Goal: Check status: Check status

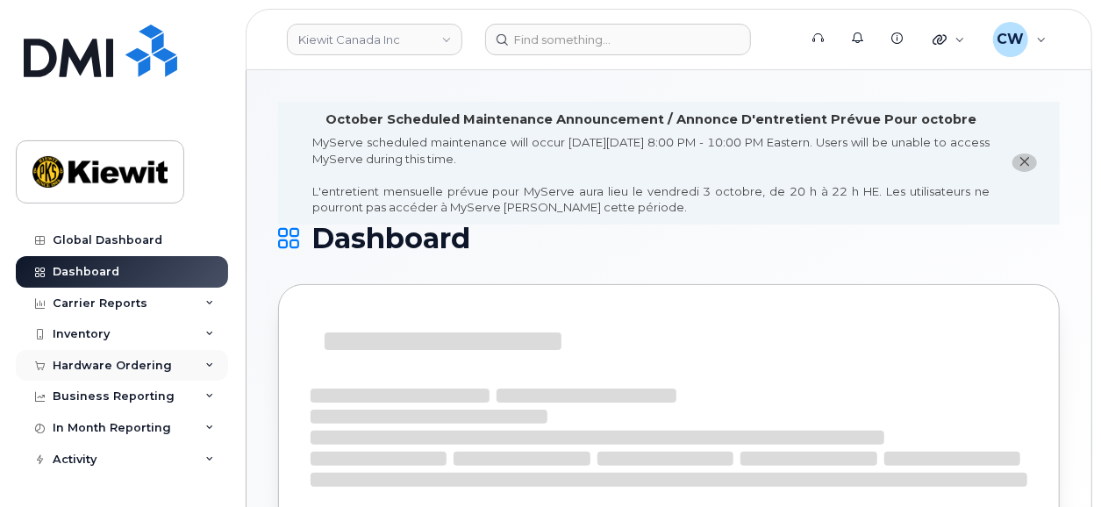
click at [117, 368] on div "Hardware Ordering" at bounding box center [112, 366] width 119 height 14
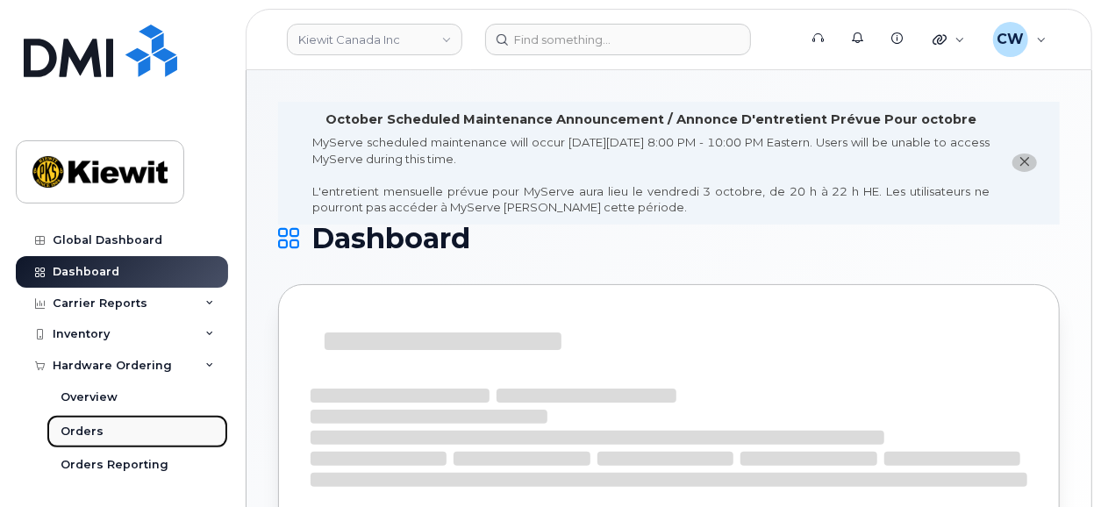
click at [108, 429] on link "Orders" at bounding box center [138, 431] width 182 height 33
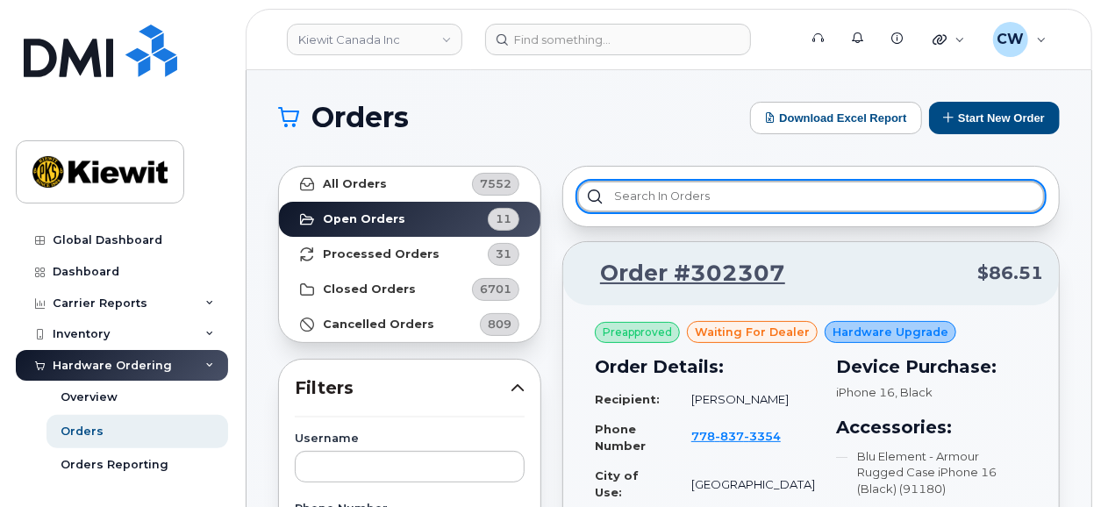
click at [642, 199] on input "text" at bounding box center [811, 197] width 468 height 32
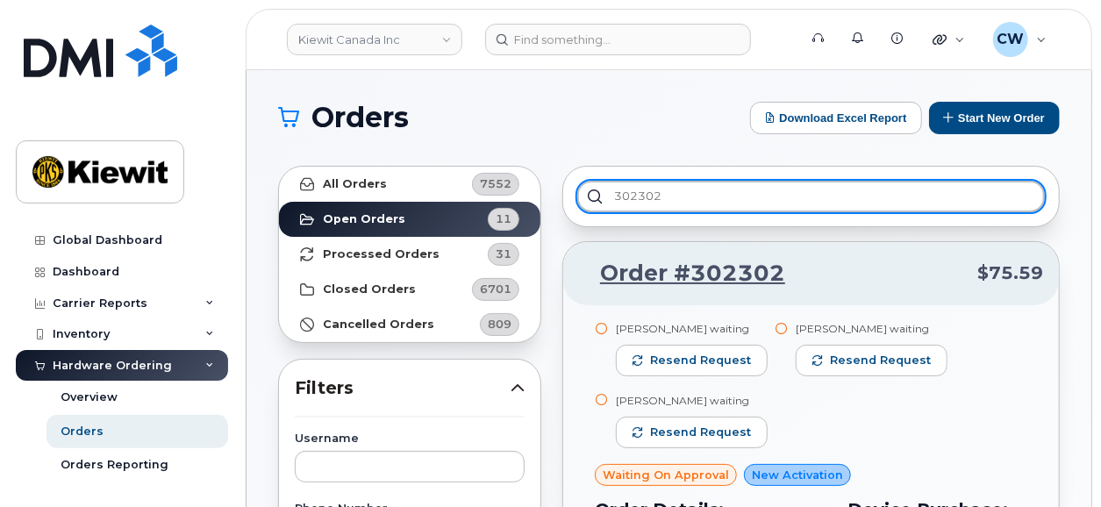
drag, startPoint x: 645, startPoint y: 199, endPoint x: 575, endPoint y: 197, distance: 70.3
click at [577, 197] on input "302302" at bounding box center [811, 197] width 468 height 32
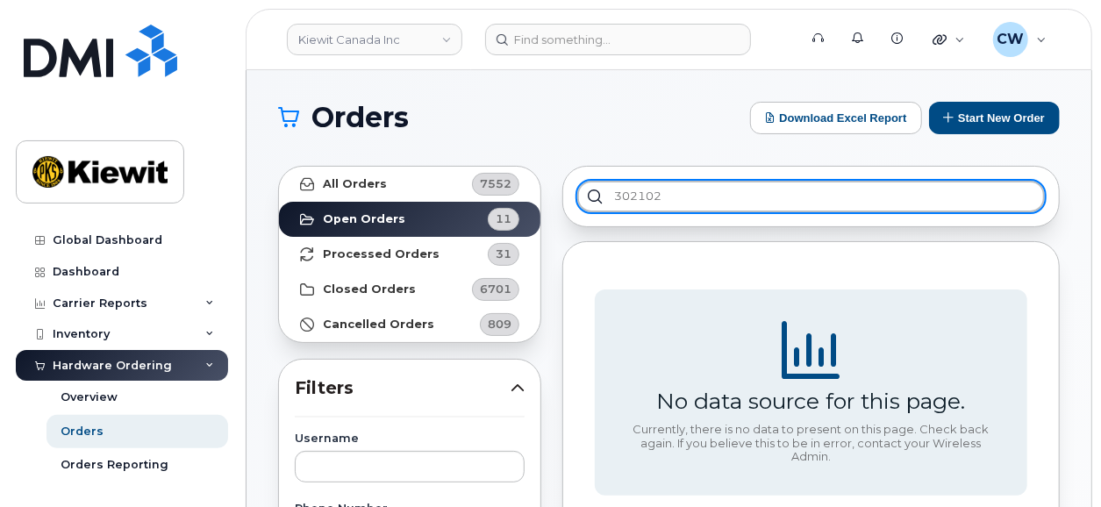
type input "302102"
click at [703, 205] on input "302102" at bounding box center [811, 197] width 468 height 32
drag, startPoint x: 676, startPoint y: 197, endPoint x: 556, endPoint y: 184, distance: 120.0
click at [577, 184] on input "302102" at bounding box center [811, 197] width 468 height 32
type input "302148"
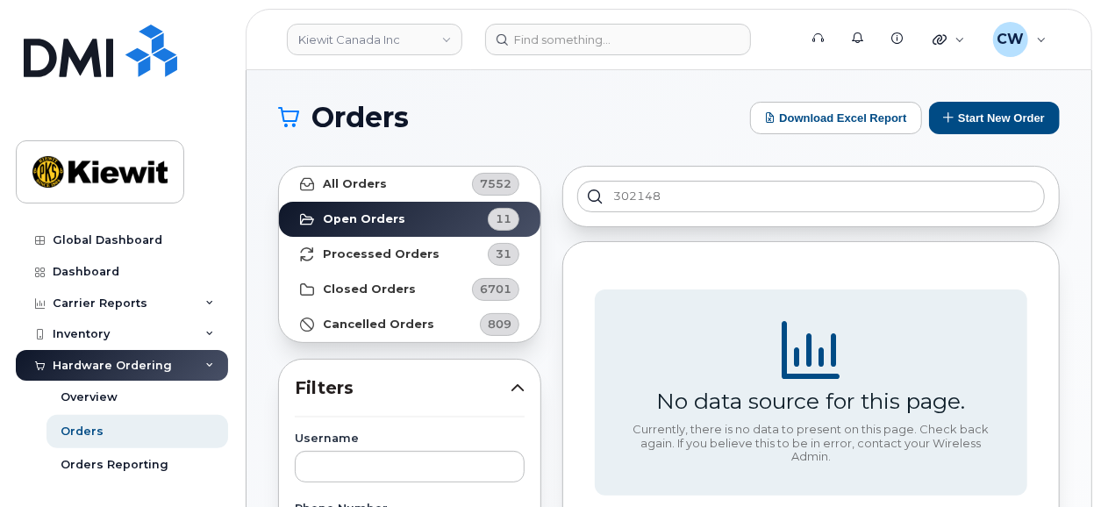
click at [362, 184] on strong "All Orders" at bounding box center [355, 184] width 64 height 14
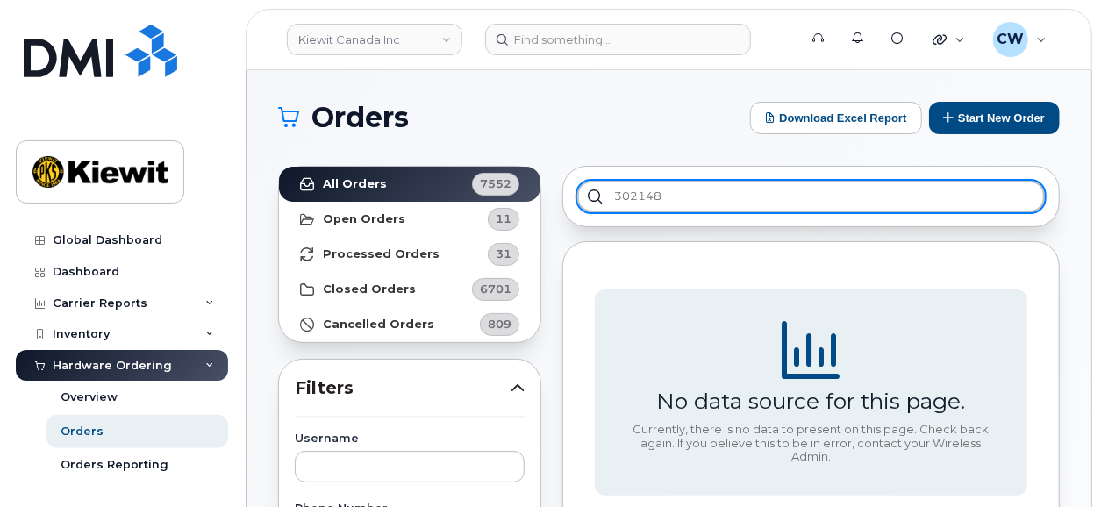
click at [691, 190] on input "302148" at bounding box center [811, 197] width 468 height 32
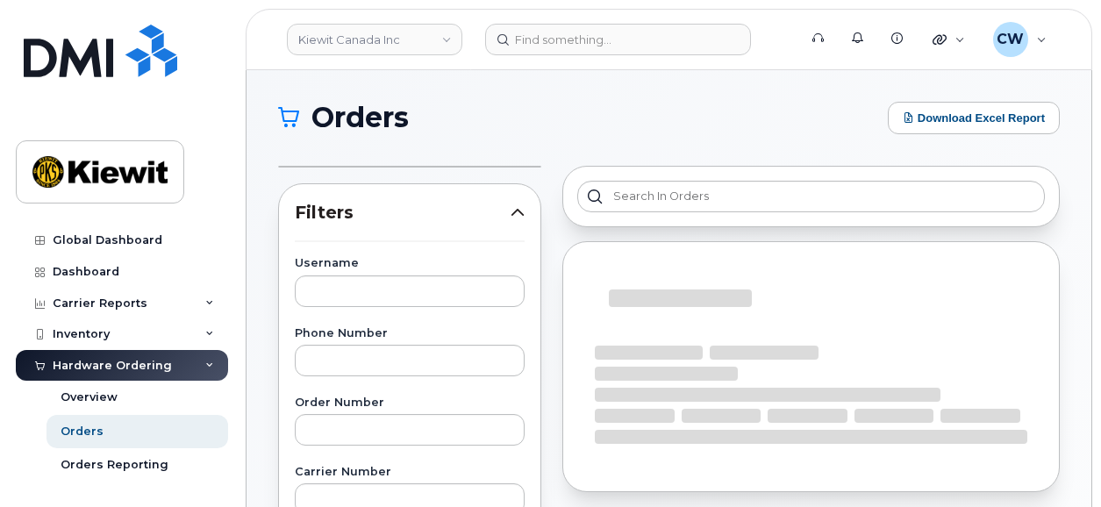
scroll to position [122, 0]
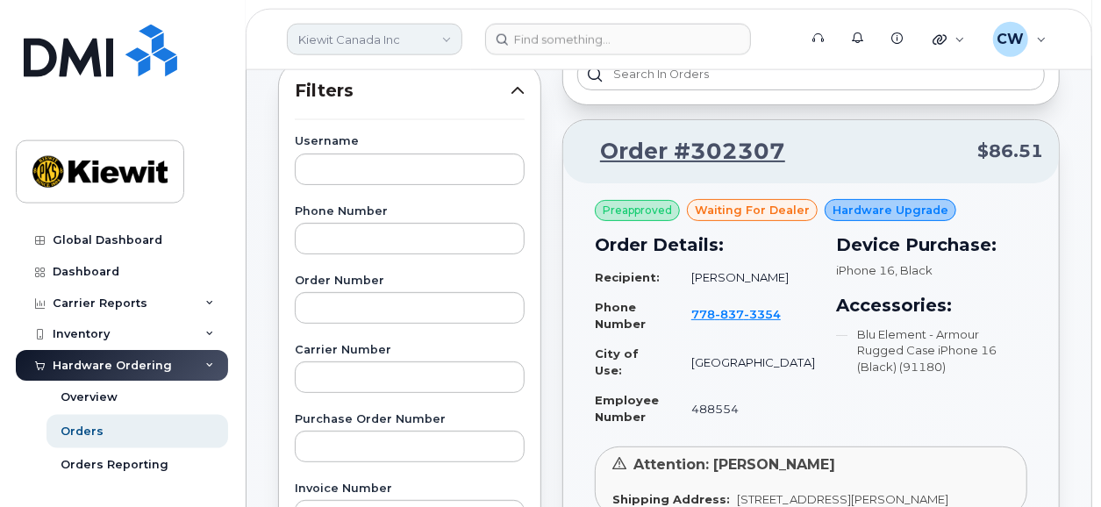
click at [421, 46] on link "Kiewit Canada Inc" at bounding box center [375, 40] width 176 height 32
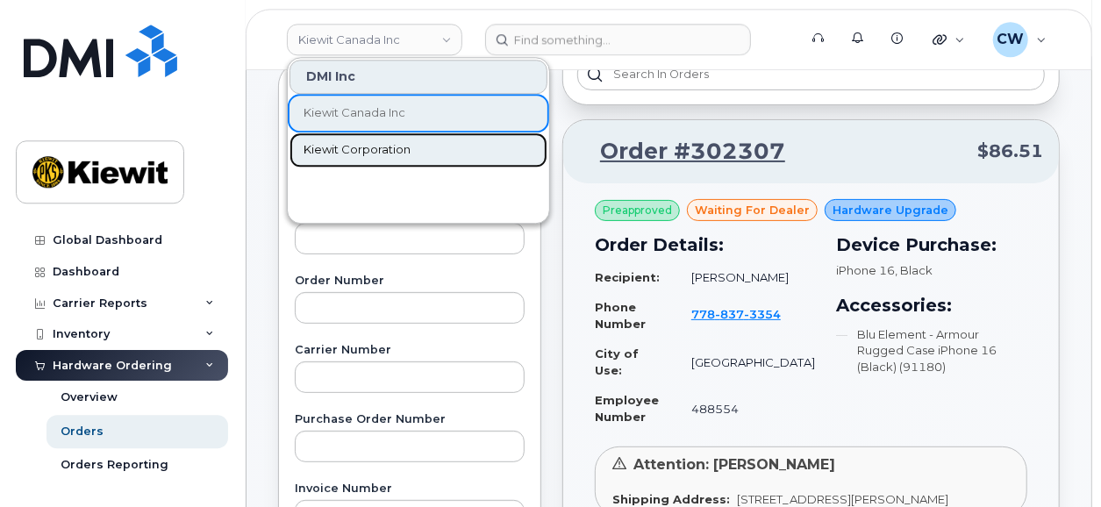
click at [399, 147] on span "Kiewit Corporation" at bounding box center [357, 150] width 107 height 18
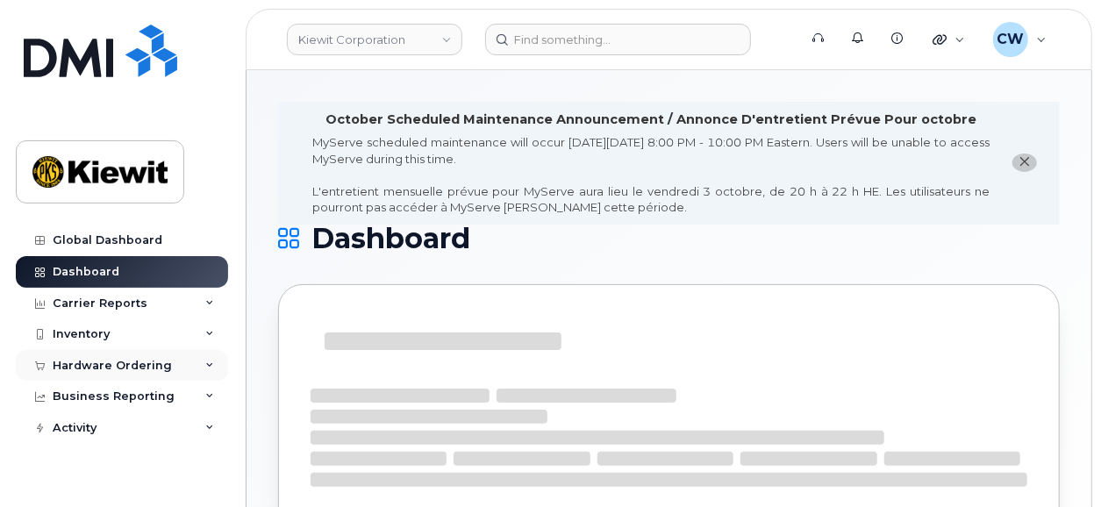
click at [117, 362] on div "Hardware Ordering" at bounding box center [112, 366] width 119 height 14
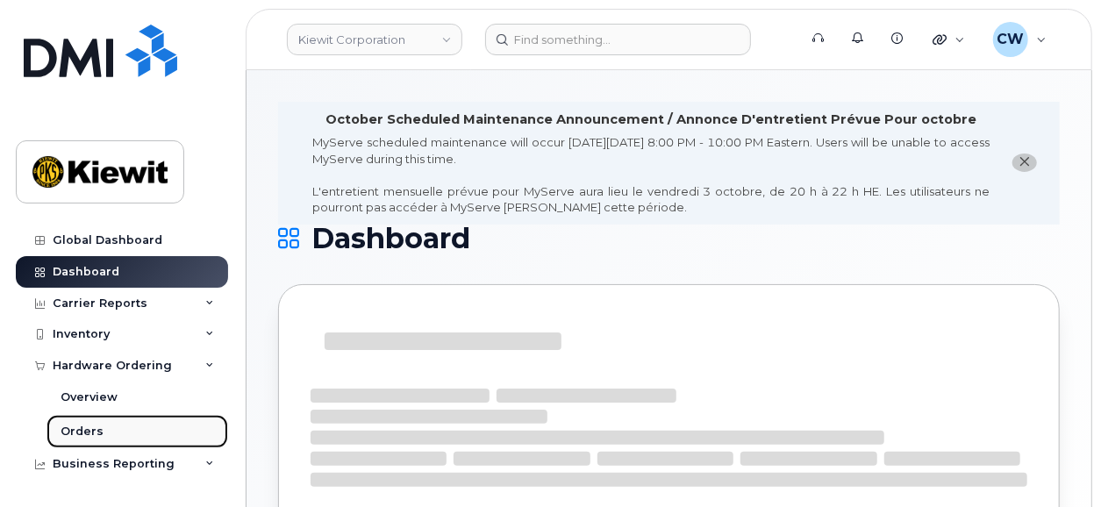
click at [90, 433] on div "Orders" at bounding box center [82, 432] width 43 height 16
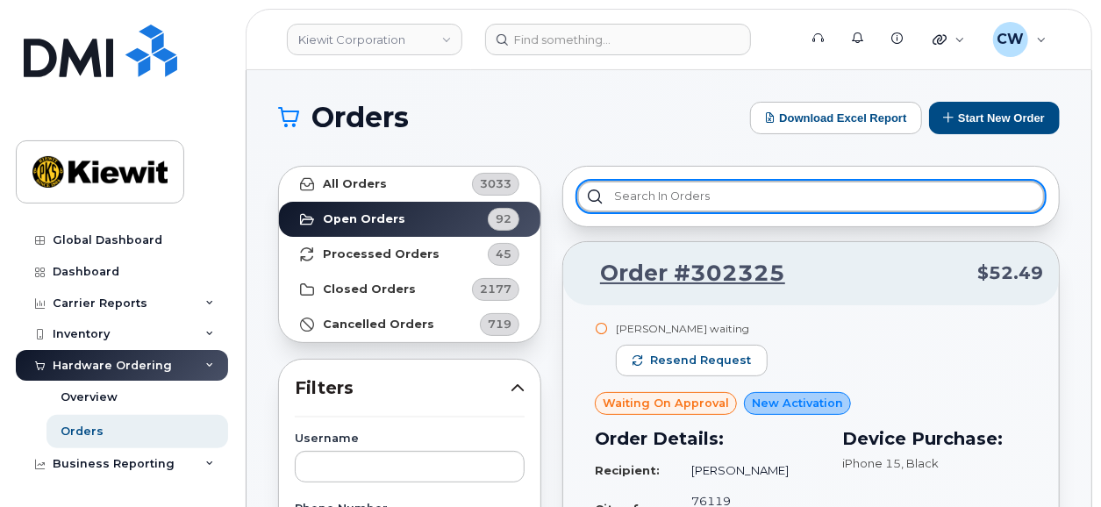
click at [673, 202] on input "text" at bounding box center [811, 197] width 468 height 32
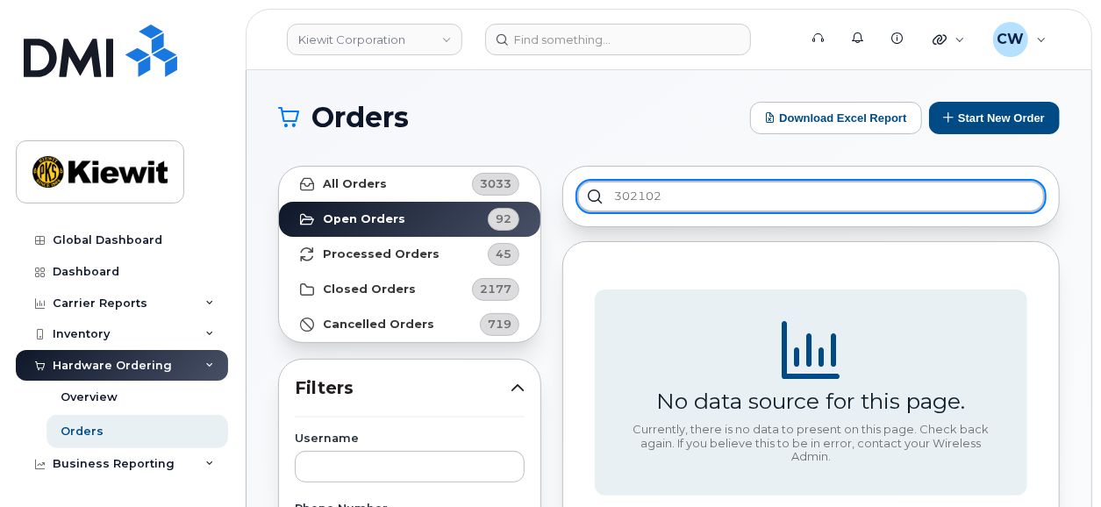
click at [728, 197] on input "302102" at bounding box center [811, 197] width 468 height 32
type input "302148"
click at [592, 197] on input "302148" at bounding box center [811, 197] width 468 height 32
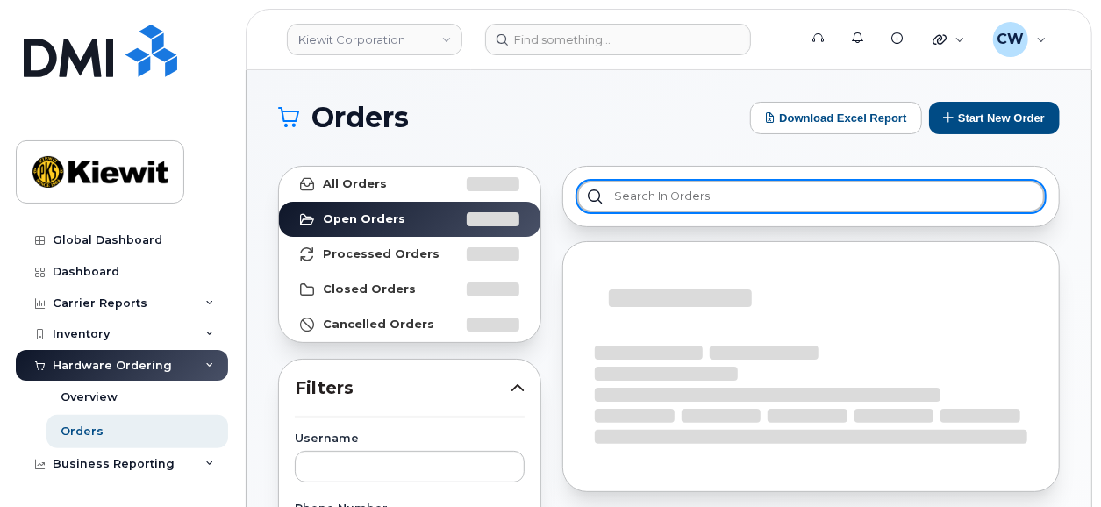
click at [700, 187] on input "text" at bounding box center [811, 197] width 468 height 32
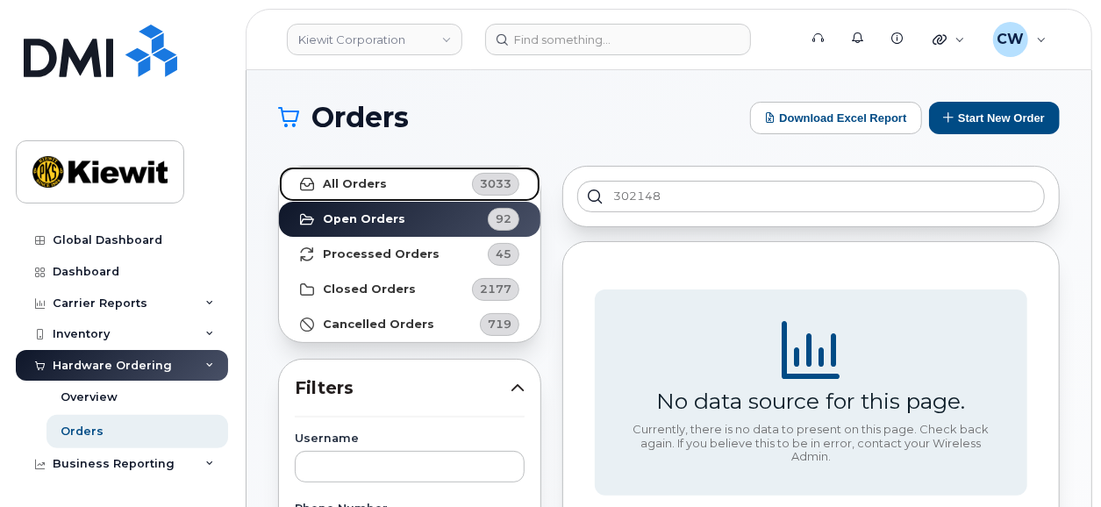
click at [387, 178] on link "All Orders 3033" at bounding box center [410, 184] width 262 height 35
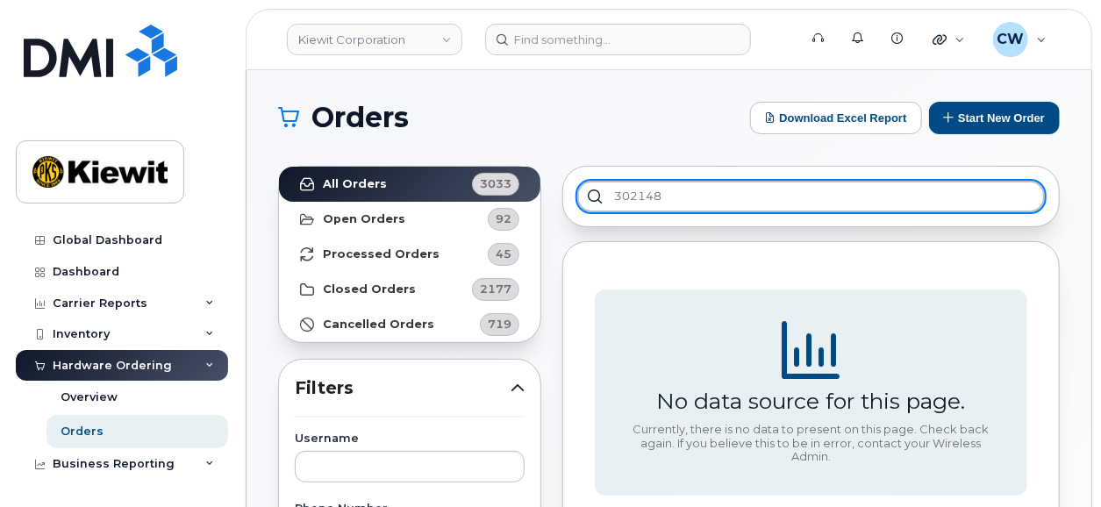
click at [685, 190] on input "302148" at bounding box center [811, 197] width 468 height 32
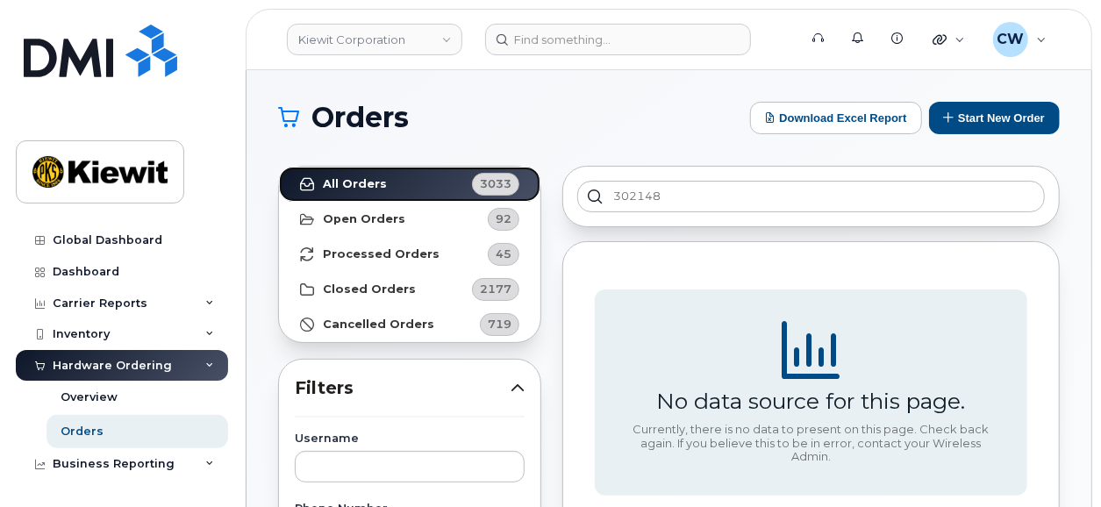
click at [369, 187] on strong "All Orders" at bounding box center [355, 184] width 64 height 14
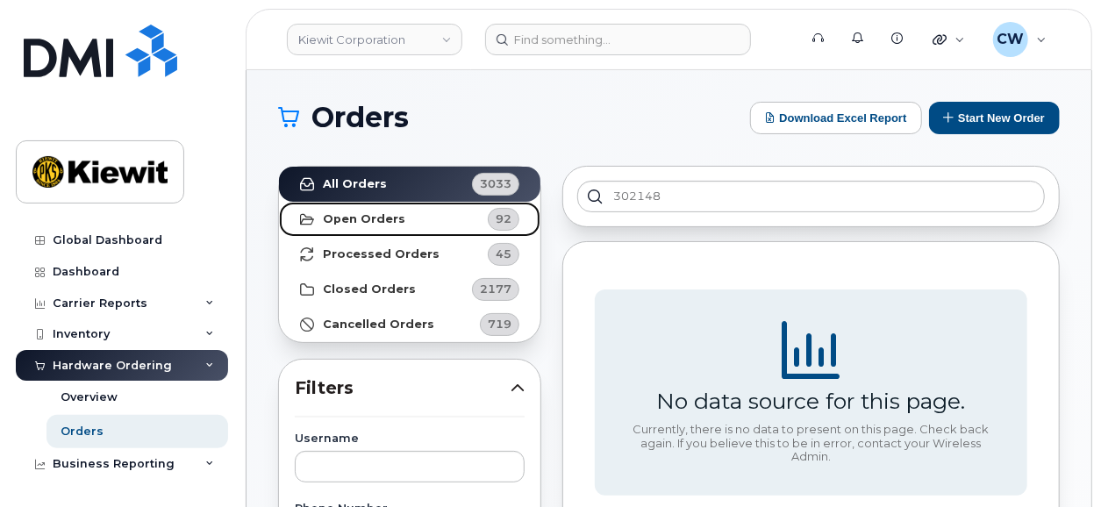
click at [362, 220] on strong "Open Orders" at bounding box center [364, 219] width 82 height 14
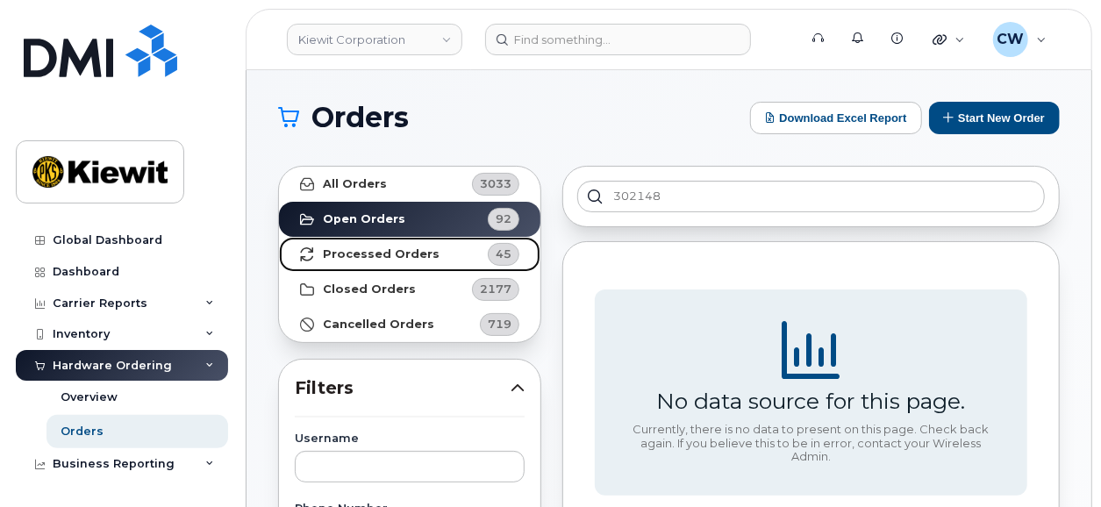
click at [369, 257] on strong "Processed Orders" at bounding box center [381, 254] width 117 height 14
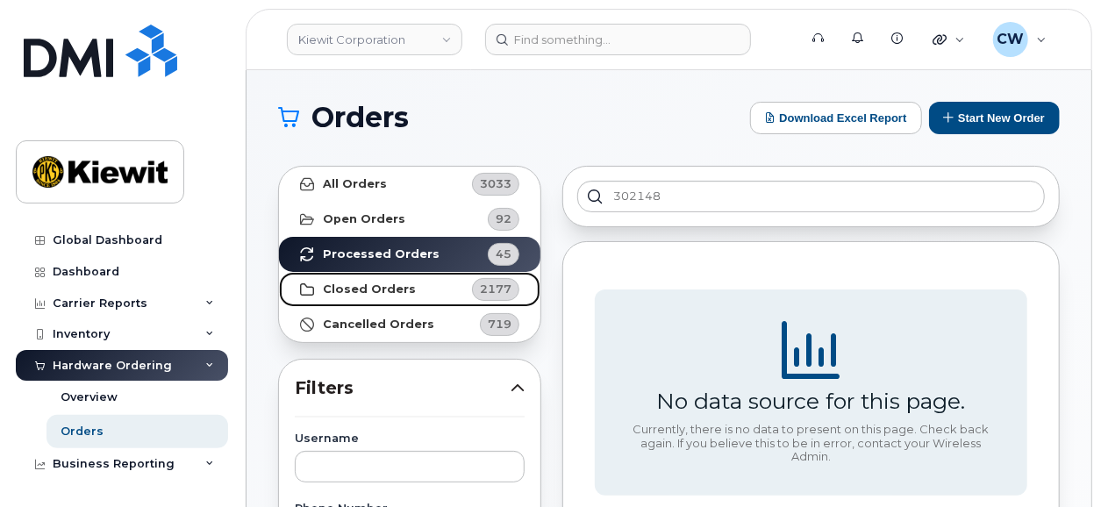
click at [378, 289] on strong "Closed Orders" at bounding box center [369, 290] width 93 height 14
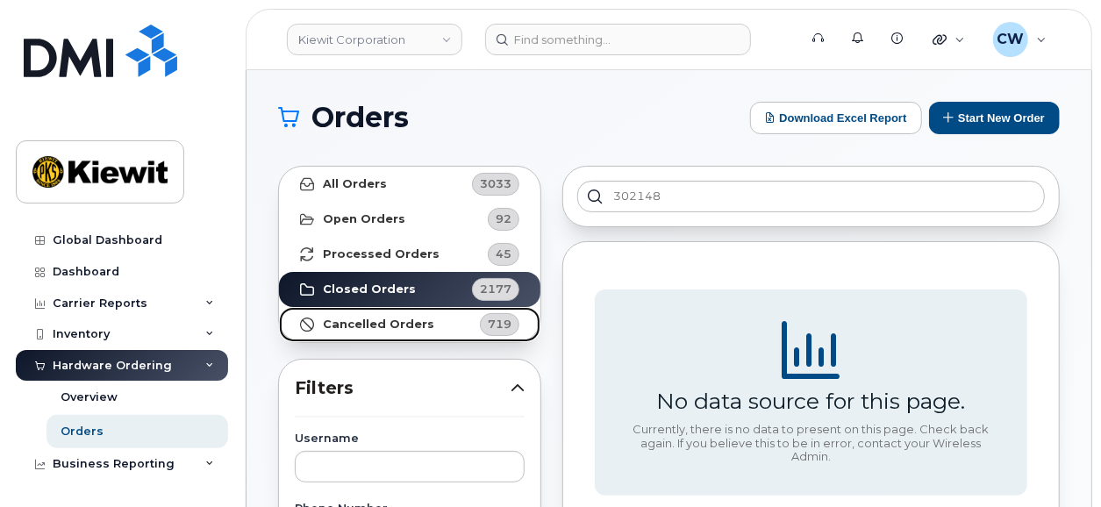
click at [378, 325] on strong "Cancelled Orders" at bounding box center [378, 325] width 111 height 14
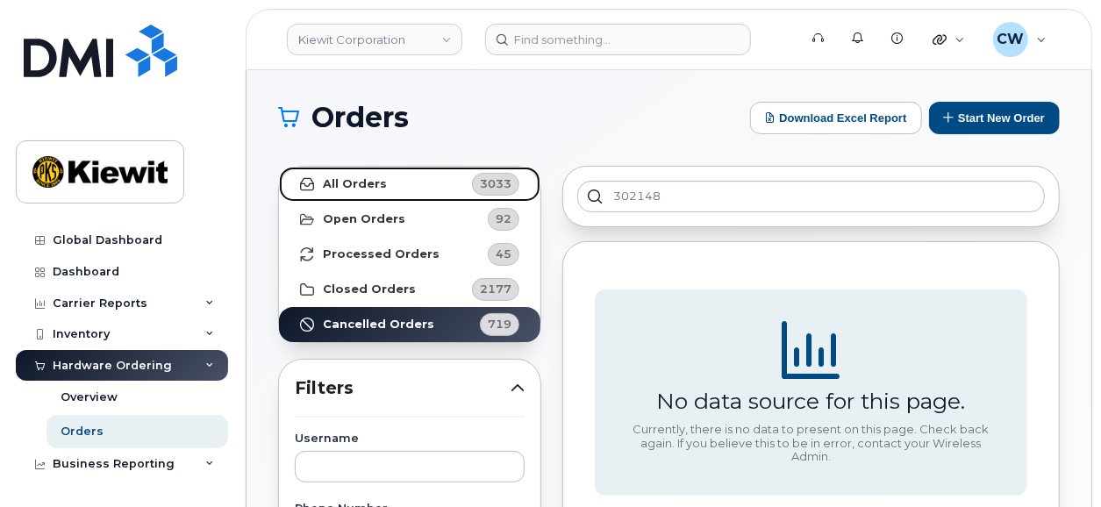
click at [356, 181] on strong "All Orders" at bounding box center [355, 184] width 64 height 14
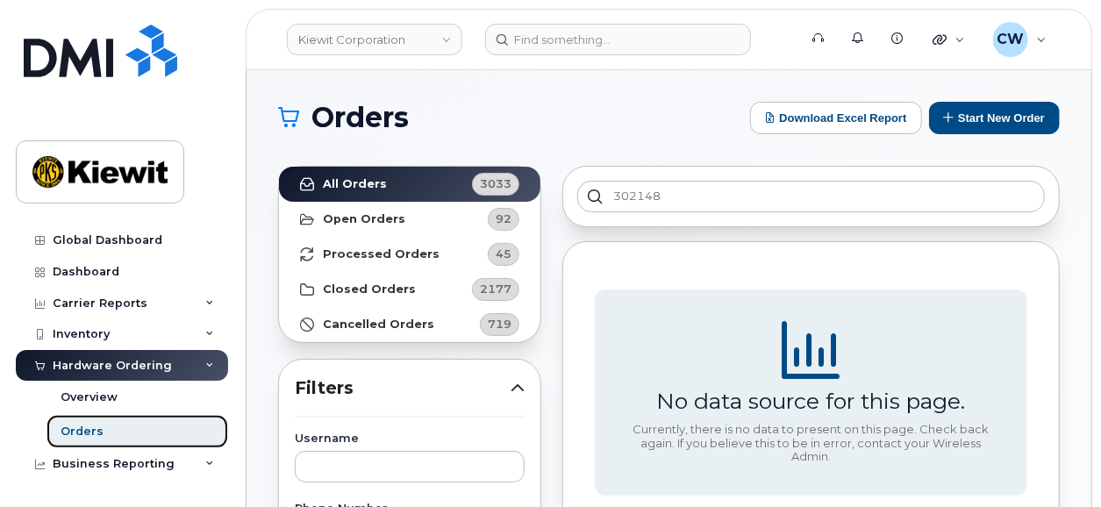
click at [102, 429] on link "Orders" at bounding box center [138, 431] width 182 height 33
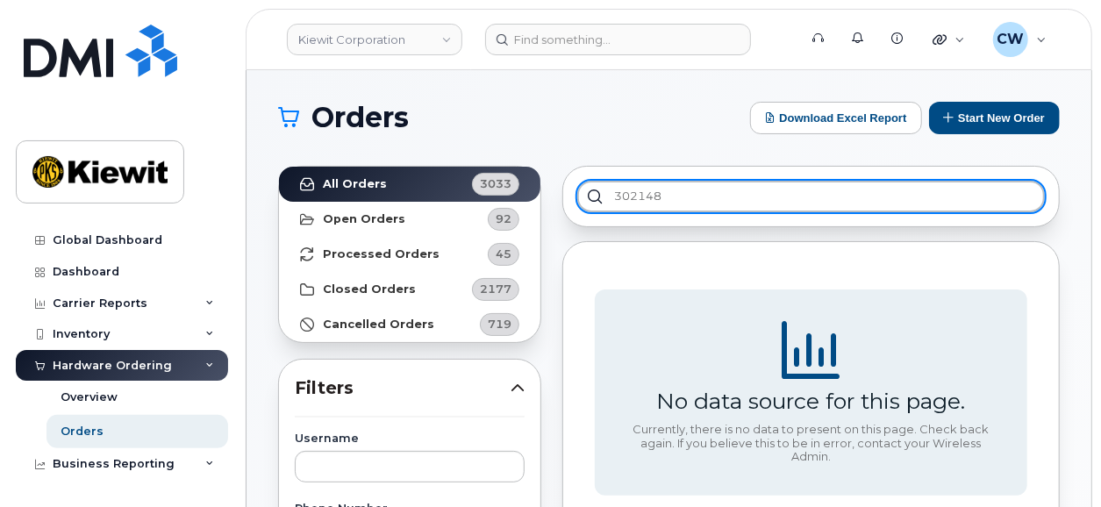
click at [697, 187] on input "302148" at bounding box center [811, 197] width 468 height 32
click at [688, 203] on input "302148" at bounding box center [811, 197] width 468 height 32
type input "302068"
drag, startPoint x: 717, startPoint y: 187, endPoint x: 549, endPoint y: 187, distance: 168.5
click at [577, 187] on input "302068" at bounding box center [811, 197] width 468 height 32
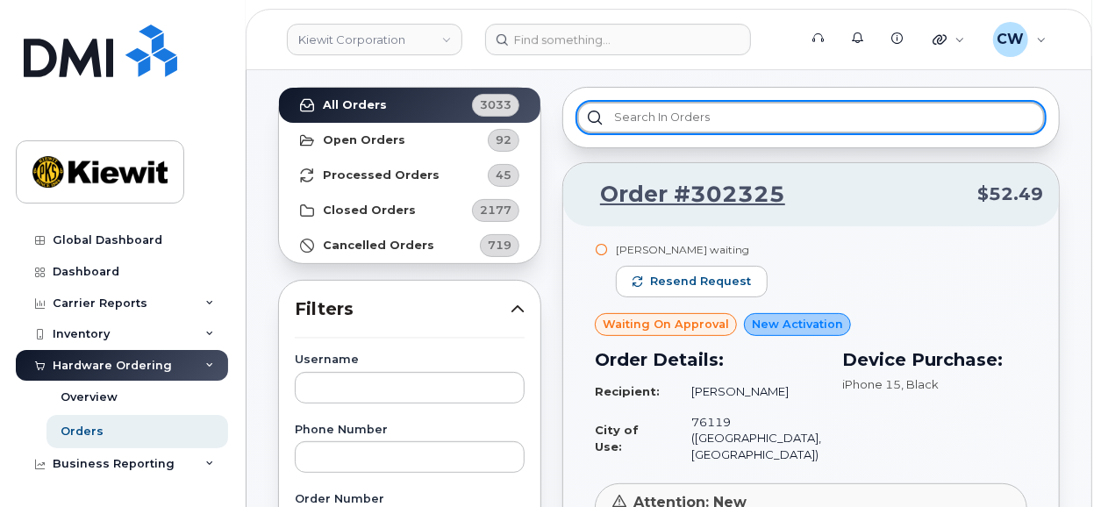
scroll to position [486, 0]
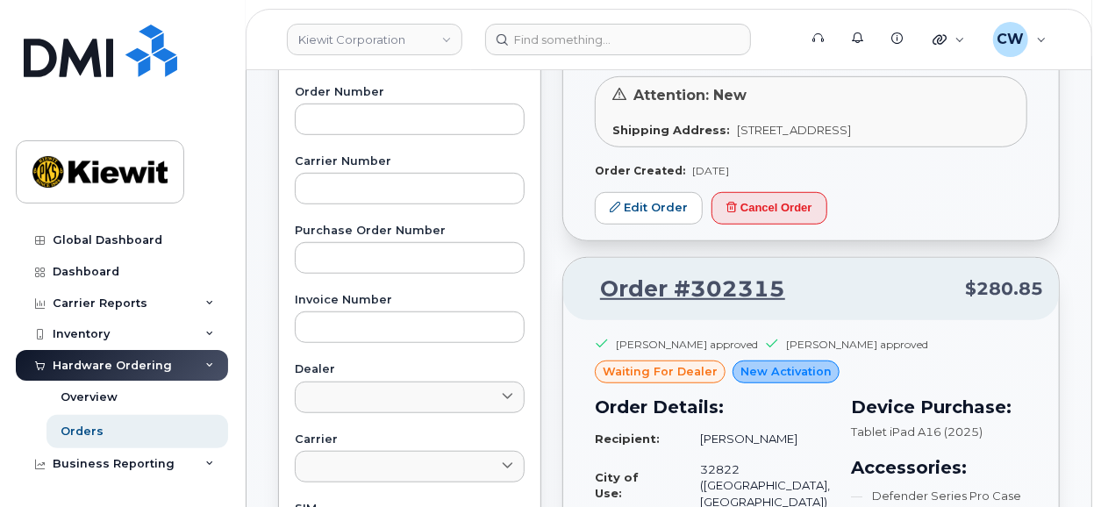
click at [909, 212] on div "Carole Stoltz waiting Resend request Waiting On Approval New Activation Order D…" at bounding box center [811, 29] width 496 height 421
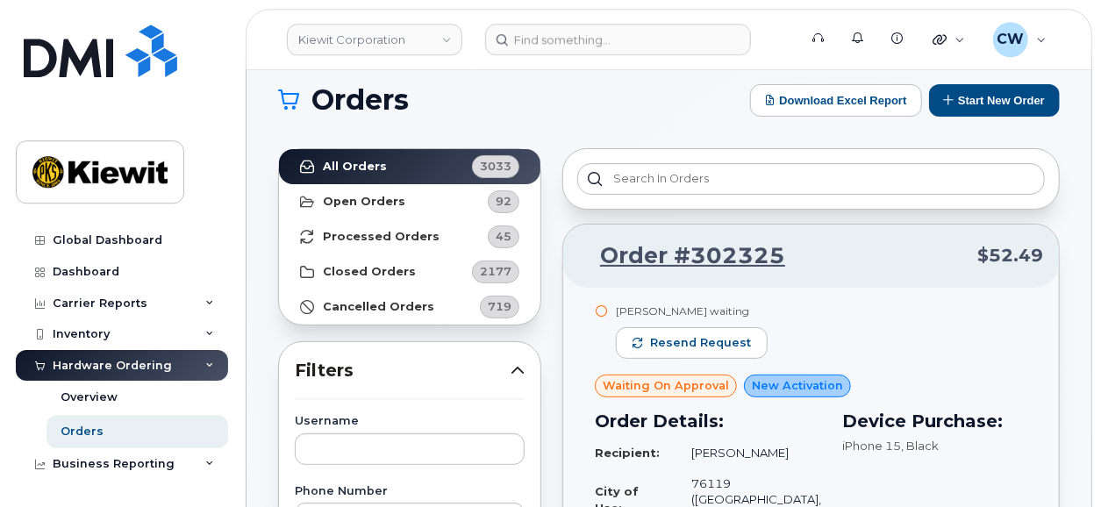
scroll to position [0, 0]
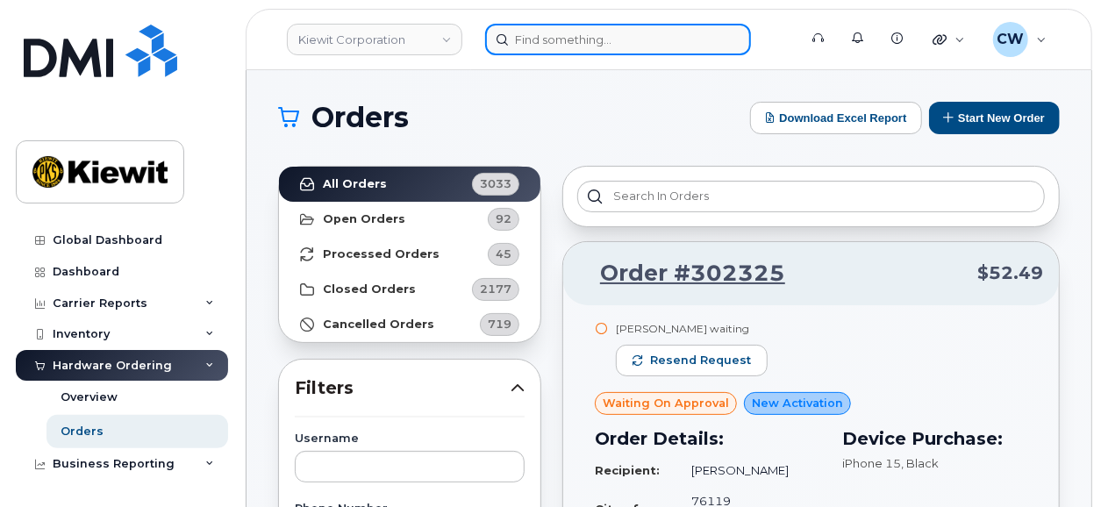
click at [559, 39] on input at bounding box center [618, 40] width 266 height 32
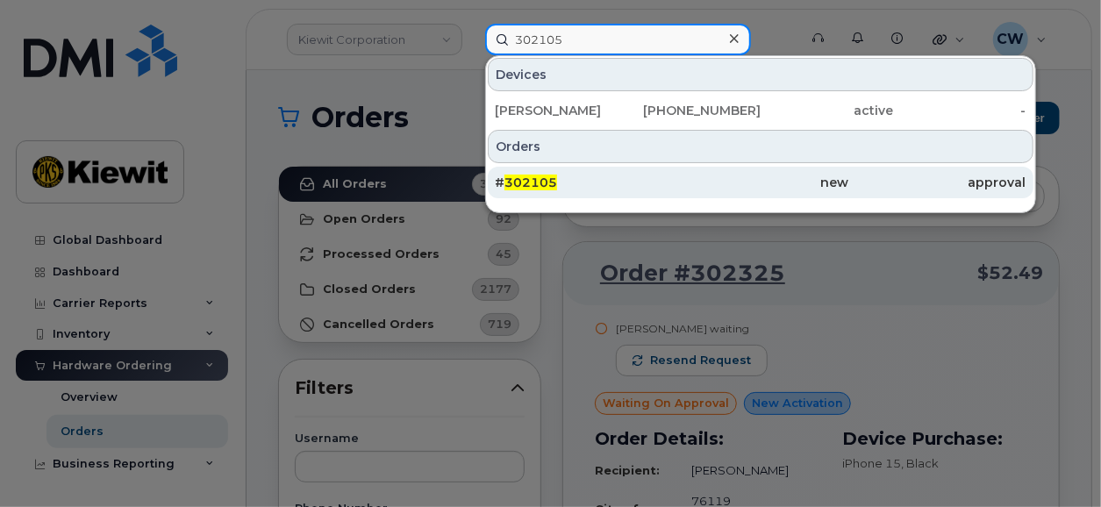
type input "302105"
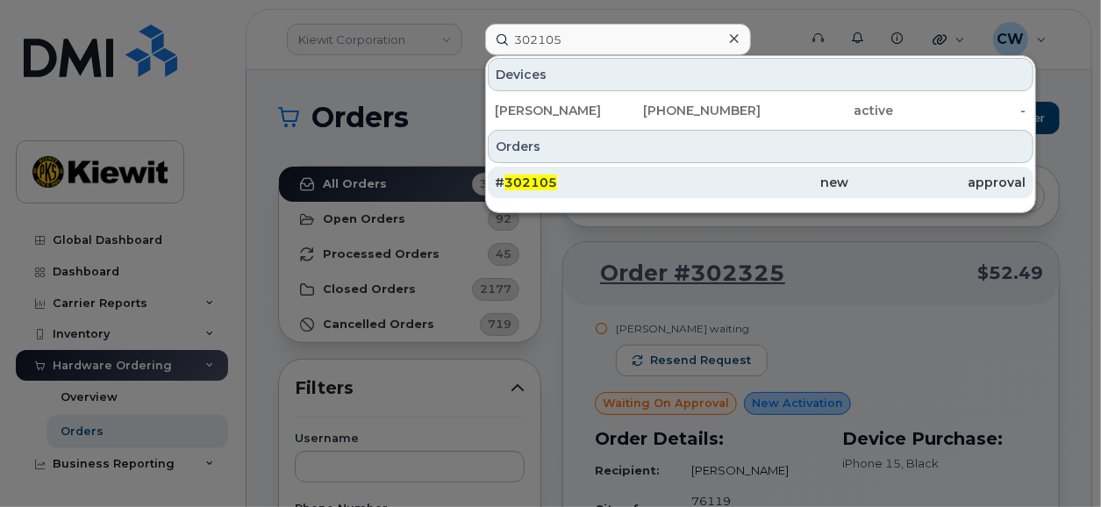
click at [533, 176] on span "302105" at bounding box center [531, 183] width 53 height 16
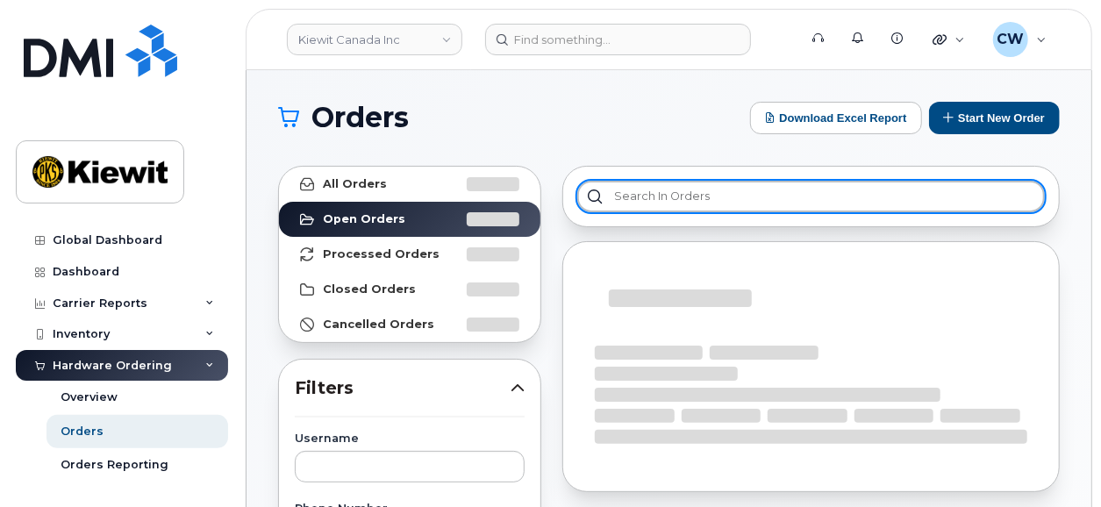
click at [654, 196] on input "text" at bounding box center [811, 197] width 468 height 32
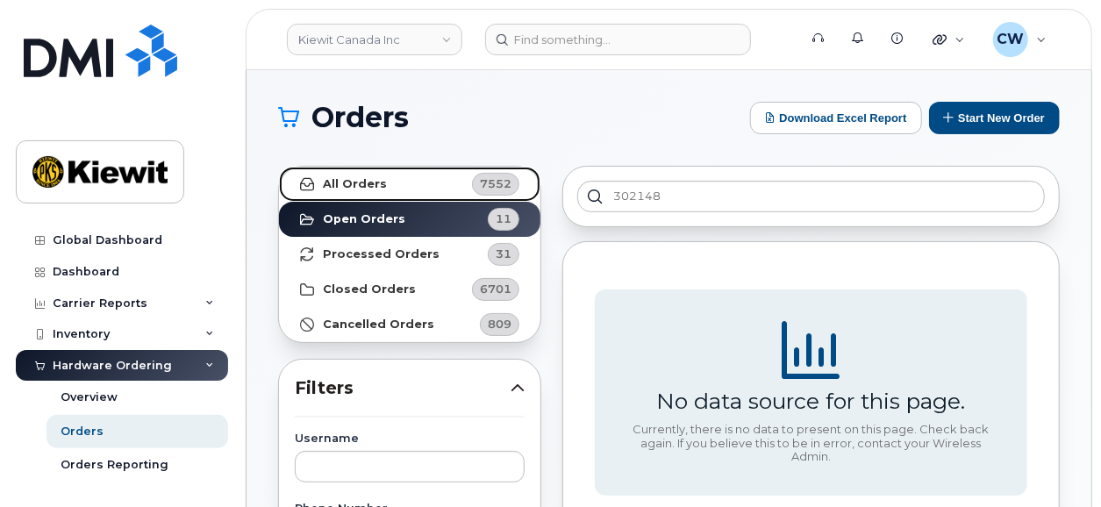
click at [412, 181] on link "All Orders 7552" at bounding box center [410, 184] width 262 height 35
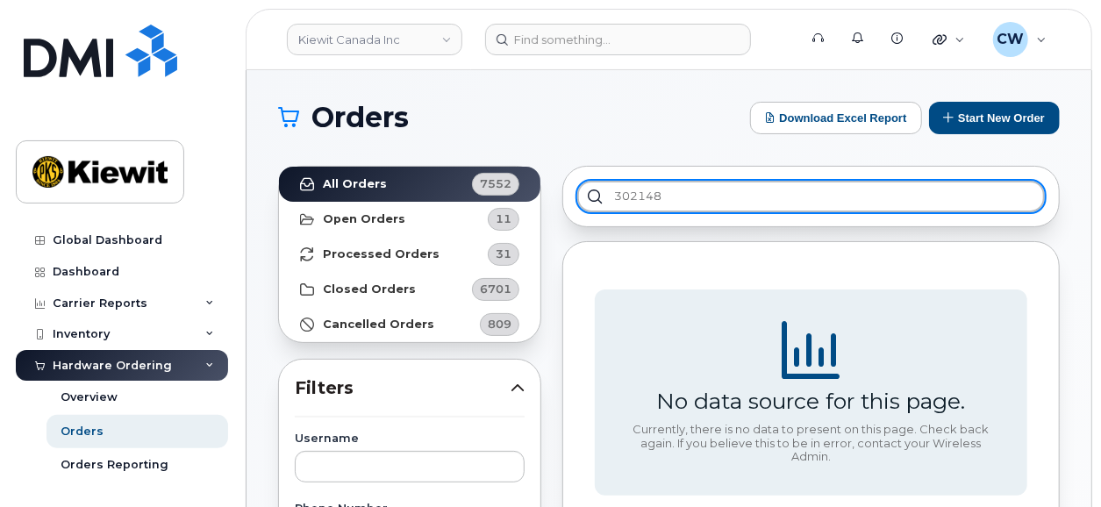
click at [663, 199] on input "302148" at bounding box center [811, 197] width 468 height 32
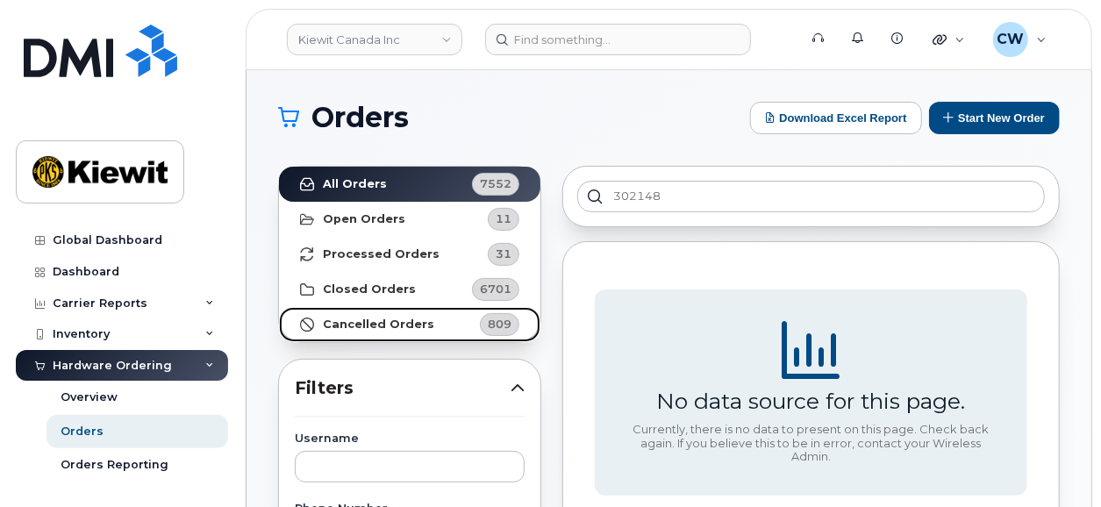
click at [397, 328] on strong "Cancelled Orders" at bounding box center [378, 325] width 111 height 14
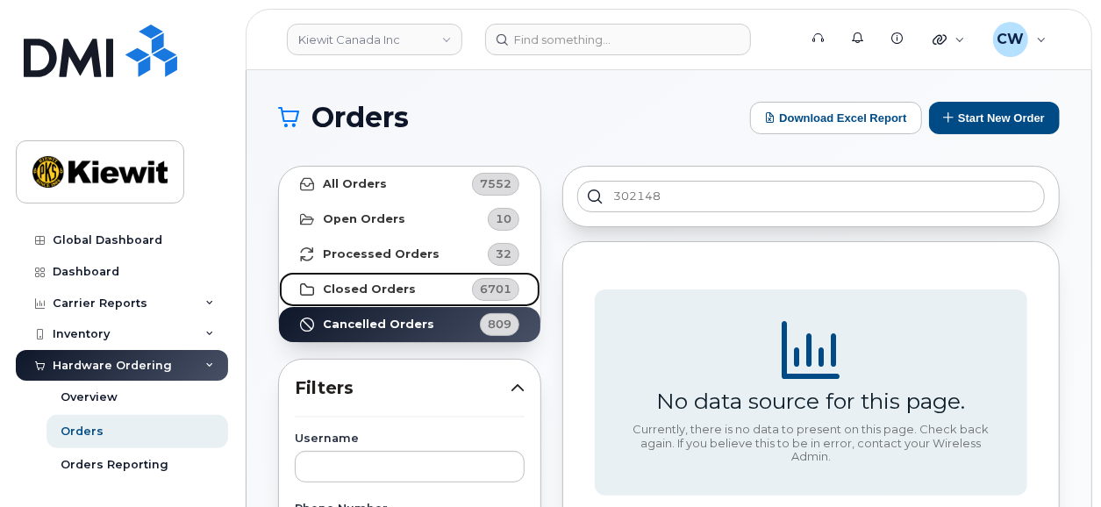
click at [375, 298] on link "Closed Orders 6701" at bounding box center [410, 289] width 262 height 35
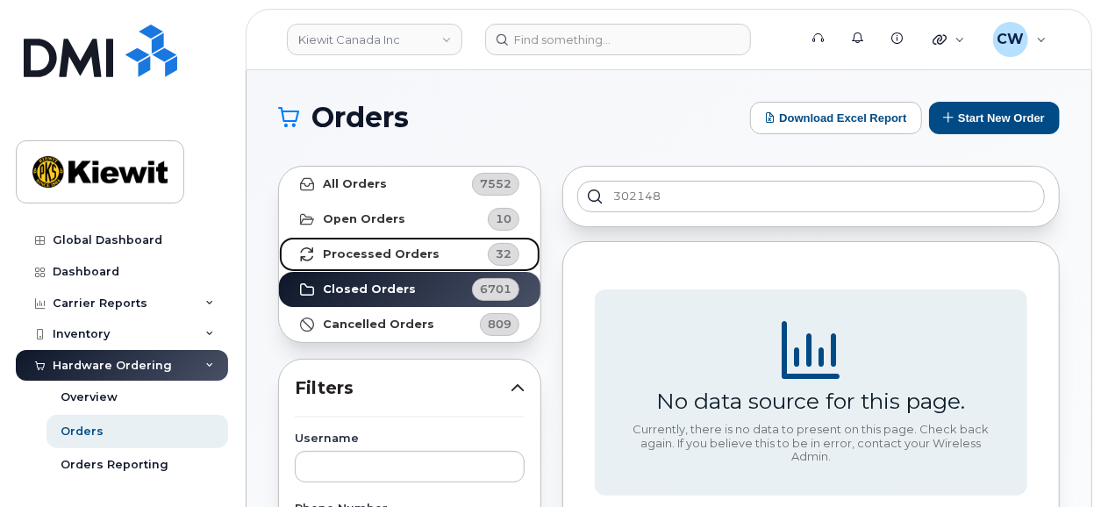
click at [362, 248] on strong "Processed Orders" at bounding box center [381, 254] width 117 height 14
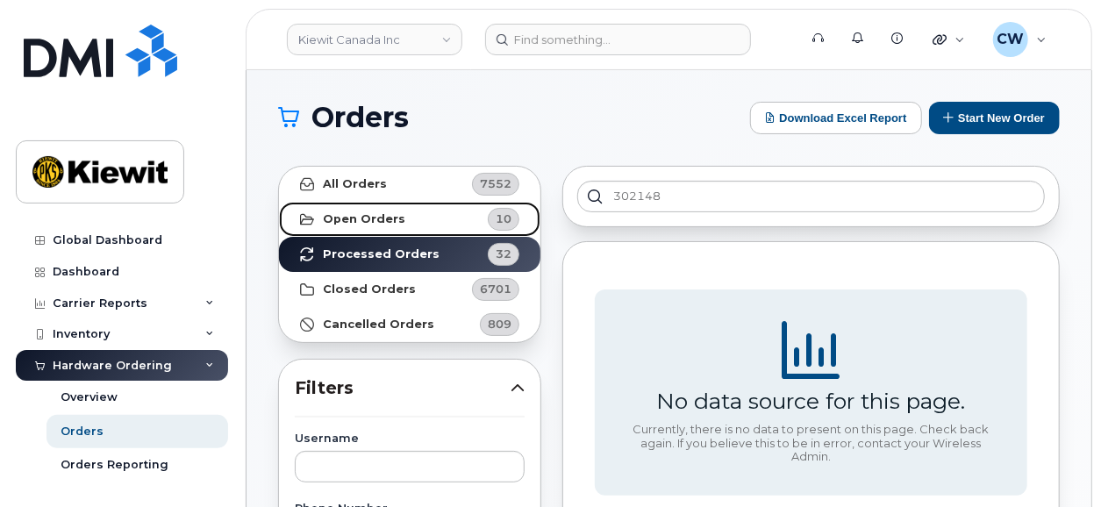
click at [371, 227] on link "Open Orders 10" at bounding box center [410, 219] width 262 height 35
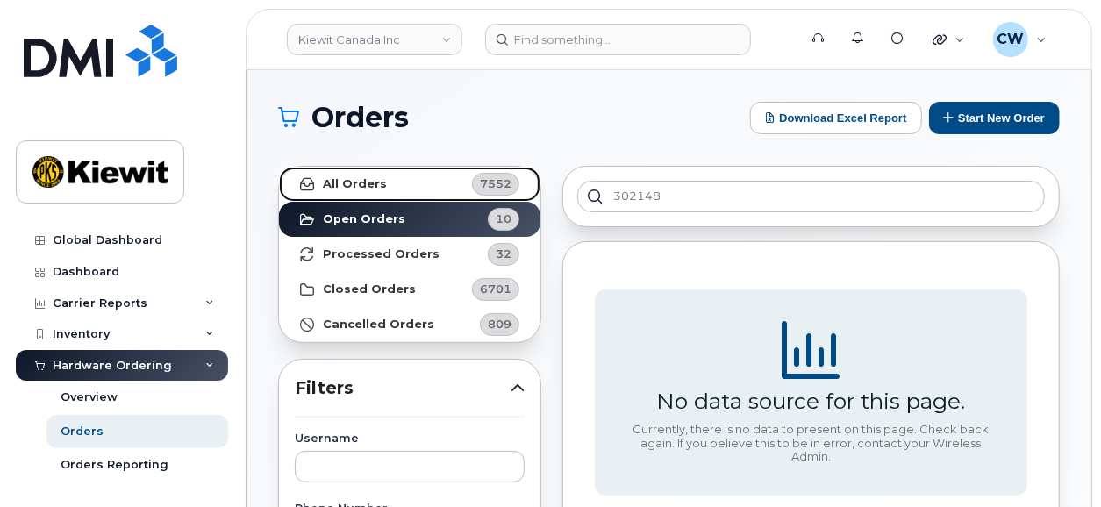
click at [366, 187] on strong "All Orders" at bounding box center [355, 184] width 64 height 14
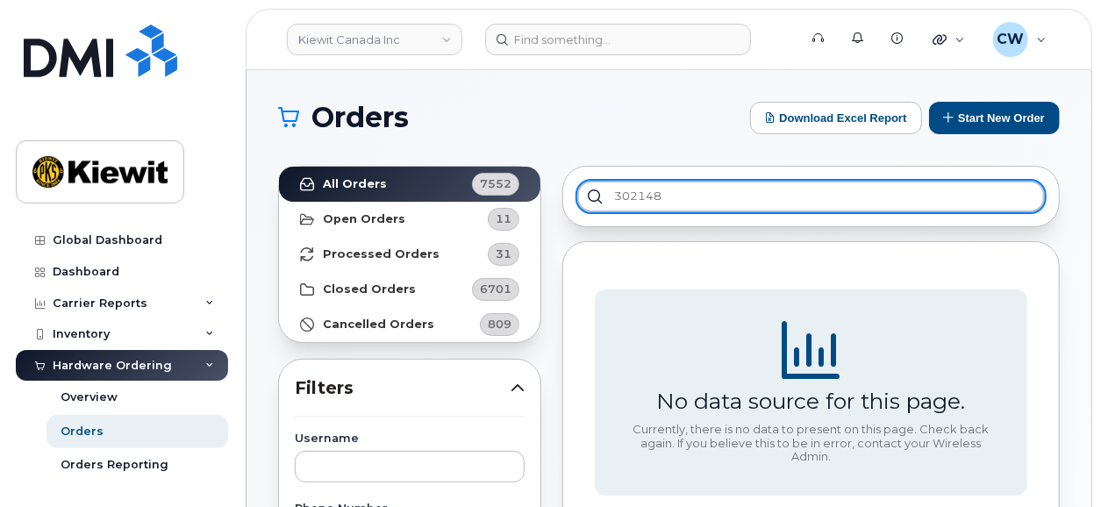
drag, startPoint x: 663, startPoint y: 196, endPoint x: 507, endPoint y: 181, distance: 156.9
click at [577, 181] on input "302148" at bounding box center [811, 197] width 468 height 32
click at [716, 202] on input "302068" at bounding box center [811, 197] width 468 height 32
click at [685, 202] on input "302068" at bounding box center [811, 197] width 468 height 32
type input "3"
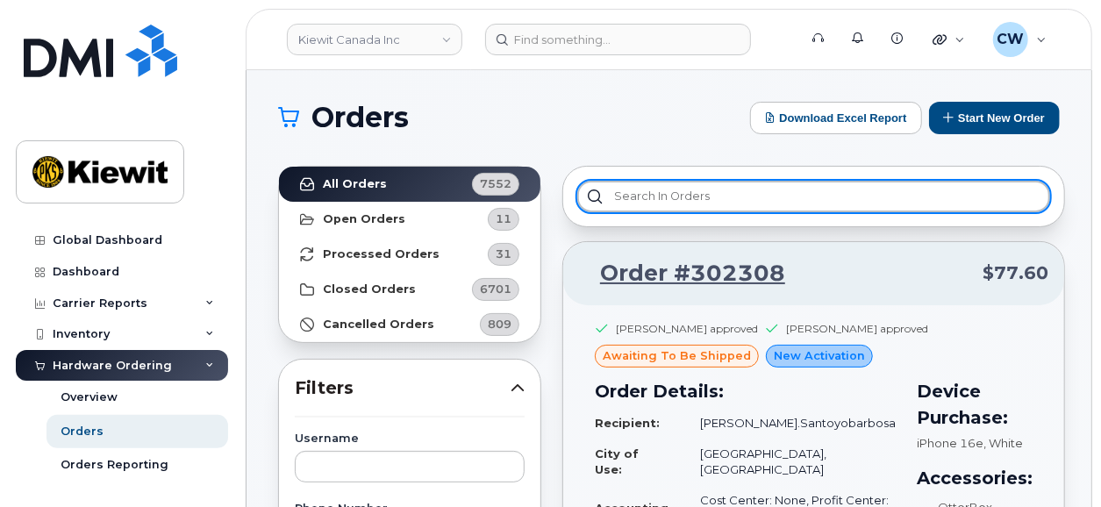
click at [602, 190] on input "text" at bounding box center [813, 197] width 473 height 32
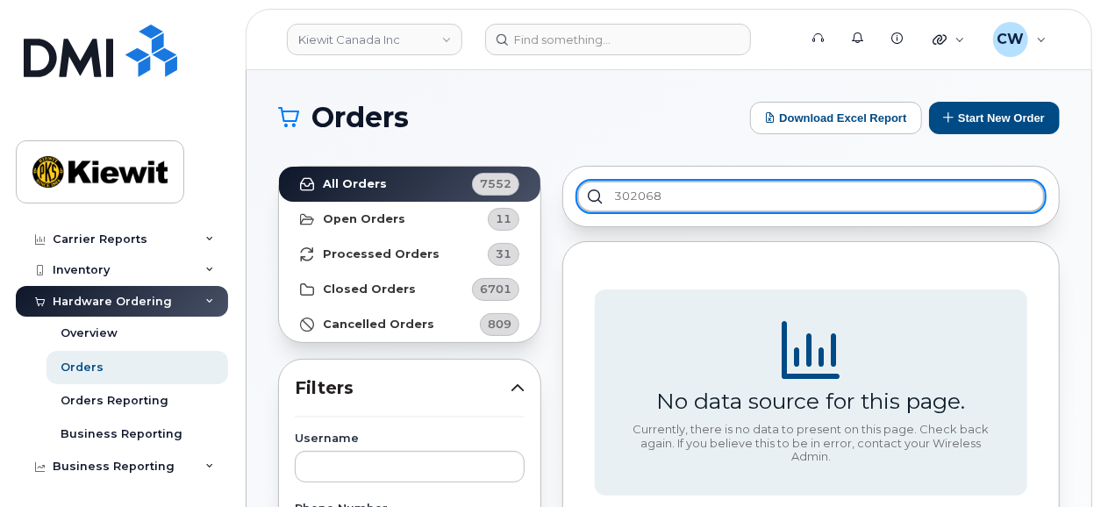
scroll to position [112, 0]
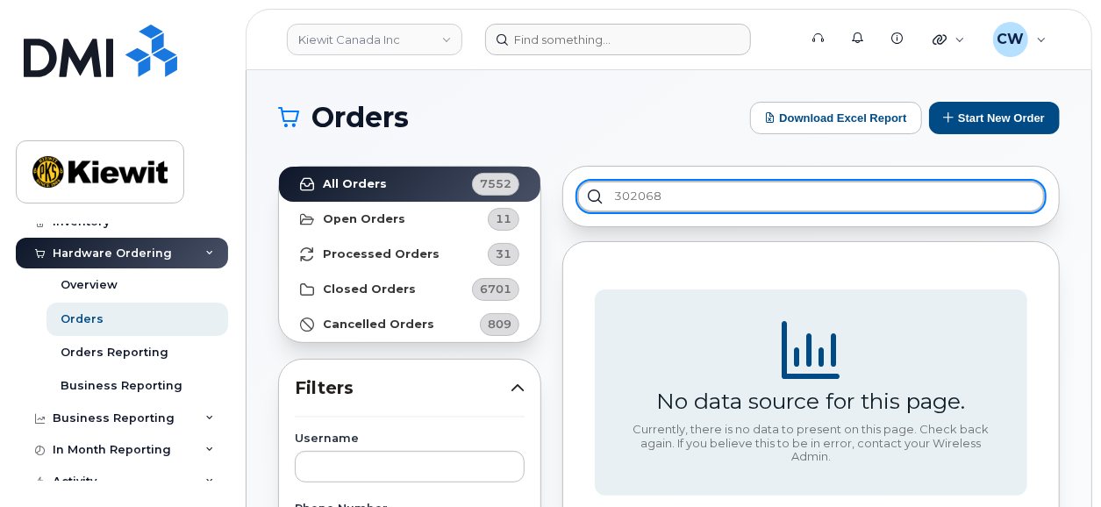
type input "302068"
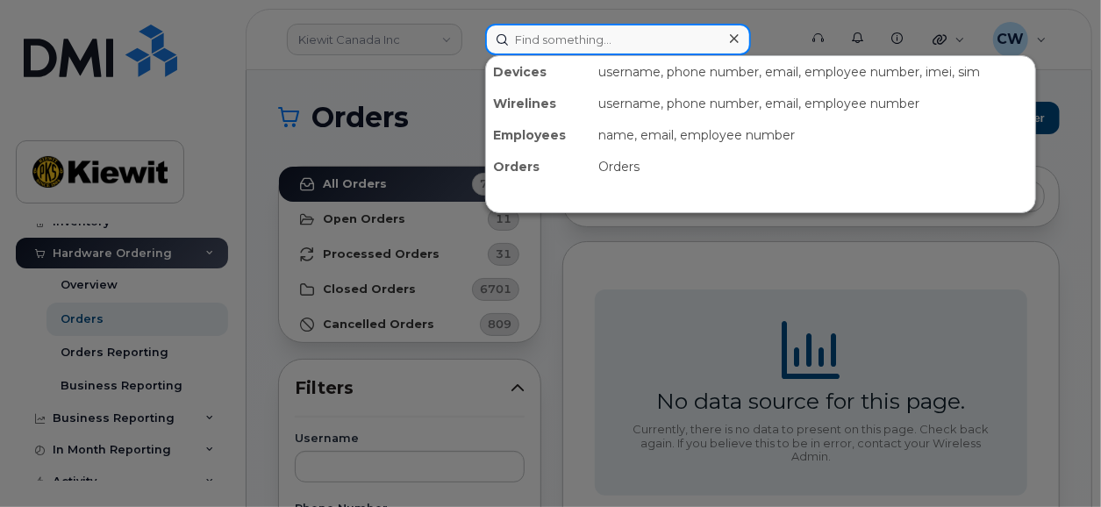
click at [580, 46] on input at bounding box center [618, 40] width 266 height 32
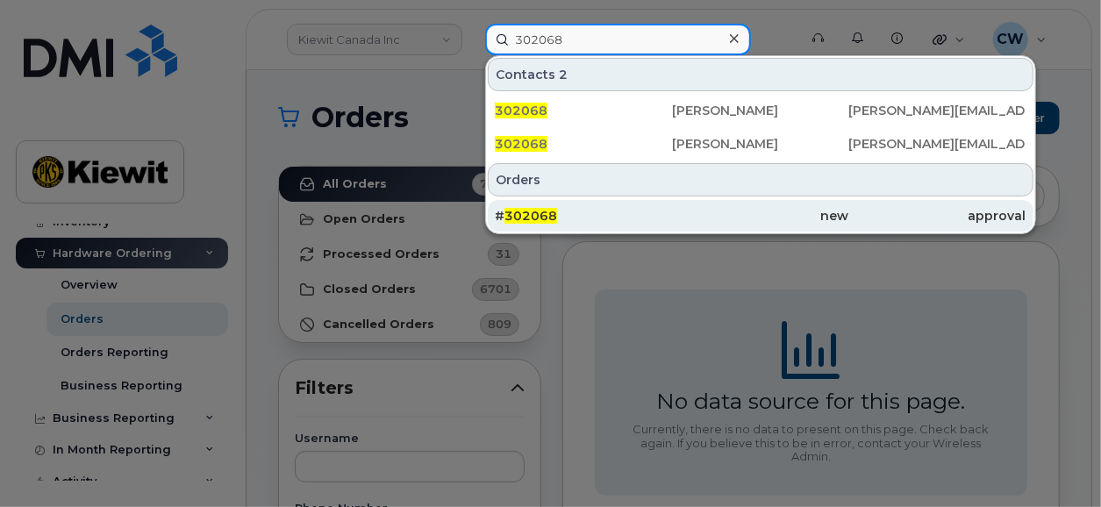
type input "302068"
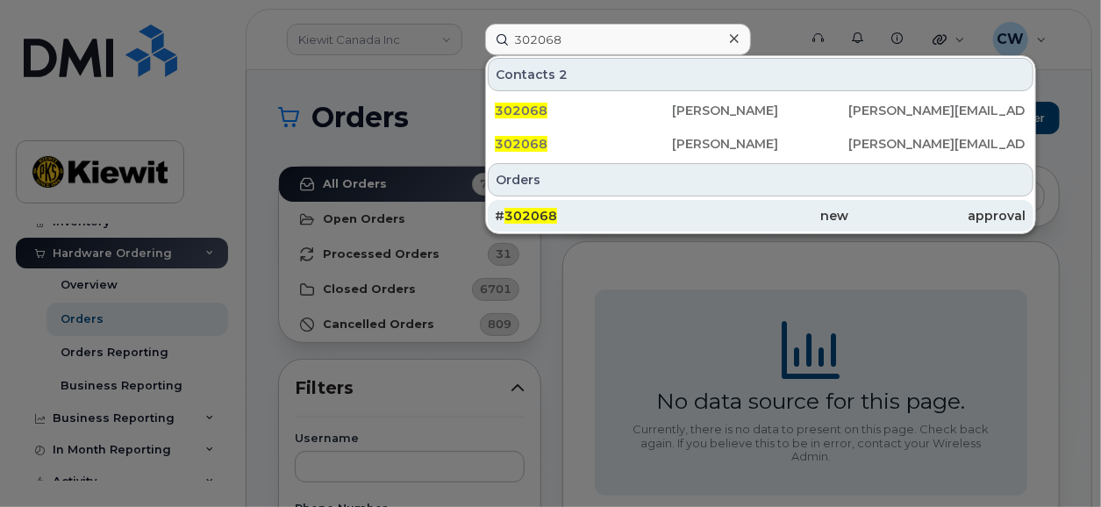
click at [528, 212] on span "302068" at bounding box center [531, 216] width 53 height 16
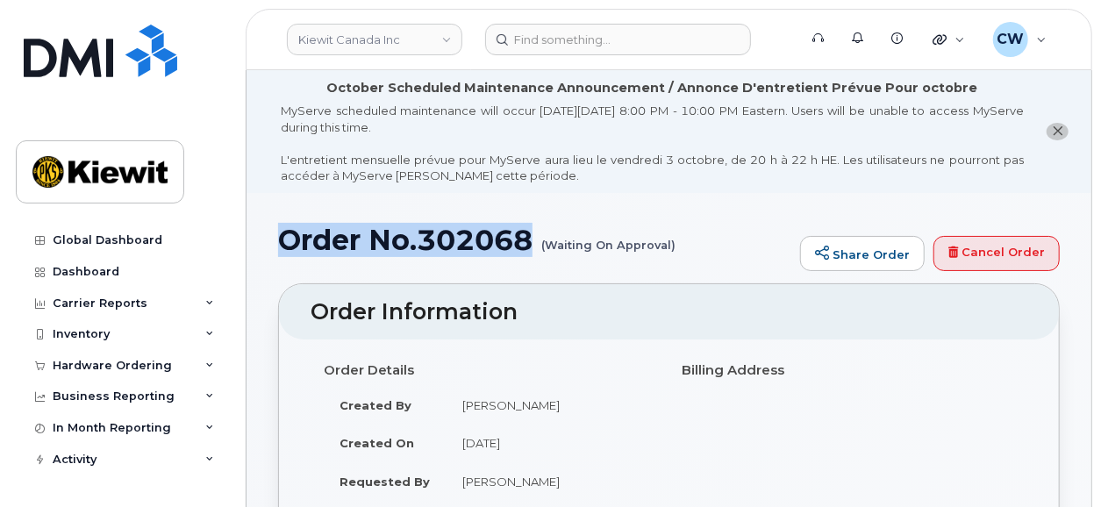
drag, startPoint x: 533, startPoint y: 242, endPoint x: 283, endPoint y: 239, distance: 249.3
click at [283, 239] on h1 "Order No.302068 (Waiting On Approval)" at bounding box center [534, 240] width 513 height 31
copy h1 "Order No.302068"
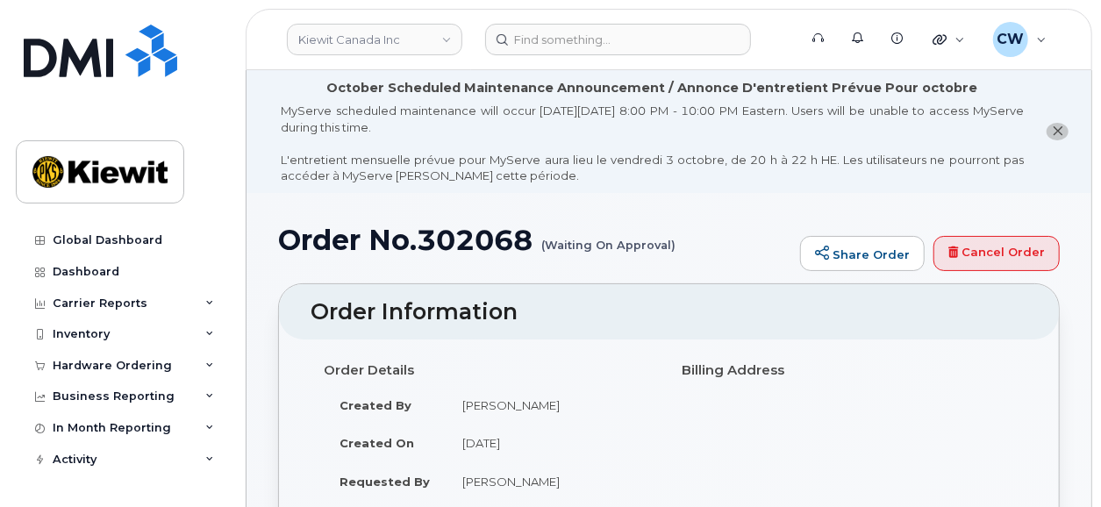
click at [529, 162] on div "MyServe scheduled maintenance will occur [DATE][DATE] 8:00 PM - 10:00 PM Easter…" at bounding box center [652, 144] width 743 height 82
click at [90, 365] on div "Hardware Ordering" at bounding box center [112, 366] width 119 height 14
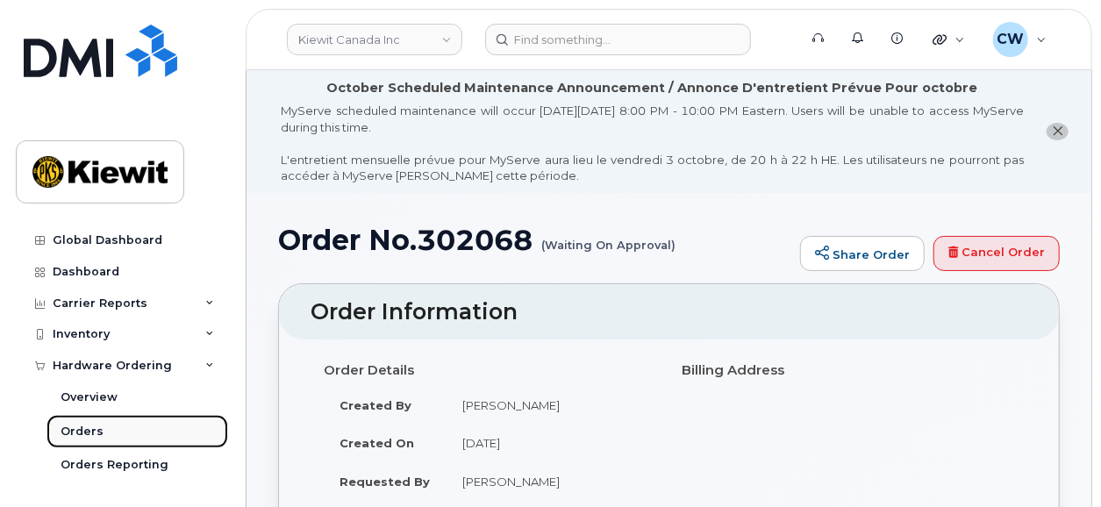
click at [99, 429] on div "Orders" at bounding box center [82, 432] width 43 height 16
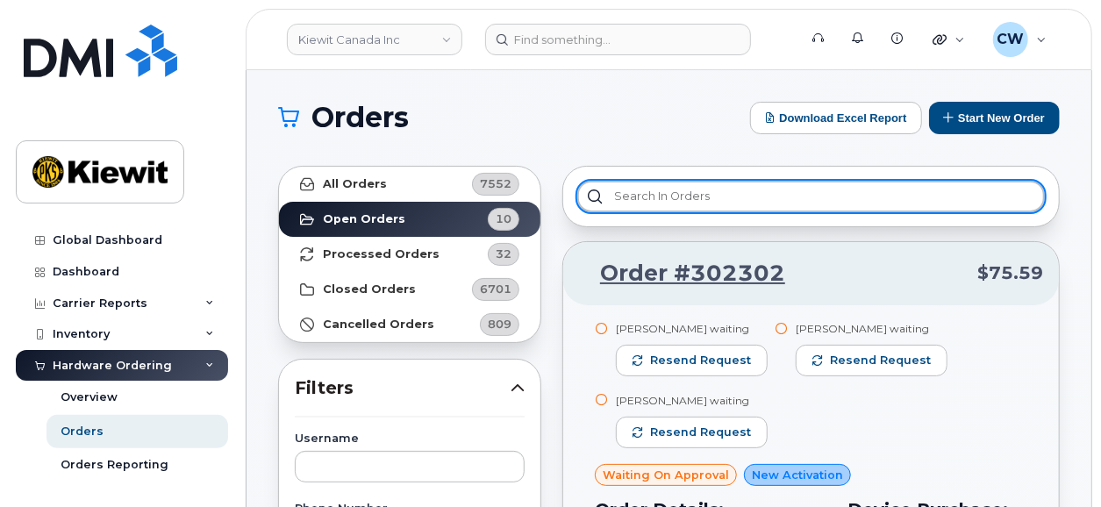
click at [643, 190] on input "text" at bounding box center [811, 197] width 468 height 32
paste input "Order No.302068"
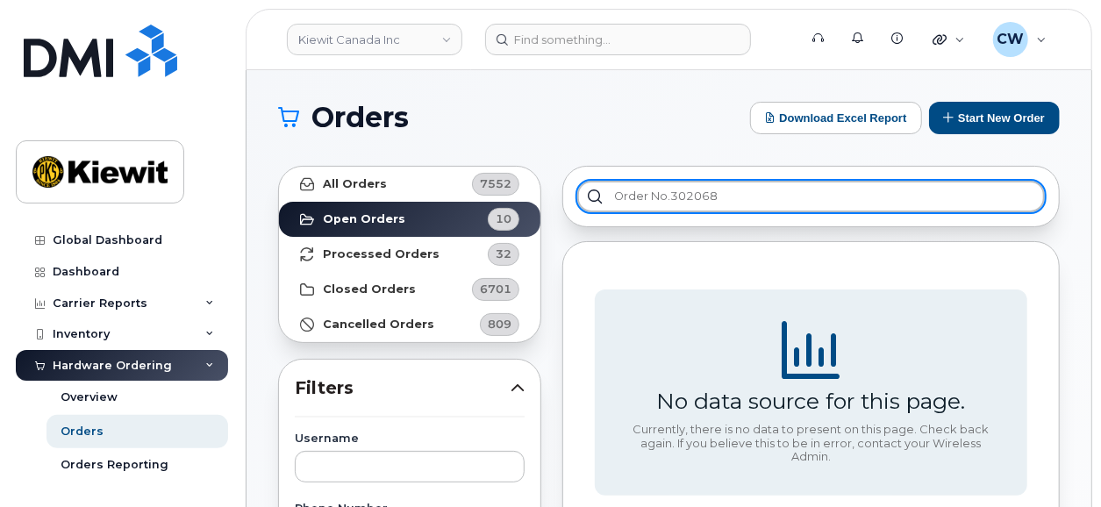
click at [671, 197] on input "Order No.302068" at bounding box center [811, 197] width 468 height 32
type input "Order No. 302068"
drag, startPoint x: 577, startPoint y: 175, endPoint x: 504, endPoint y: 171, distance: 73.8
click at [577, 181] on input "Order No. 302068" at bounding box center [811, 197] width 468 height 32
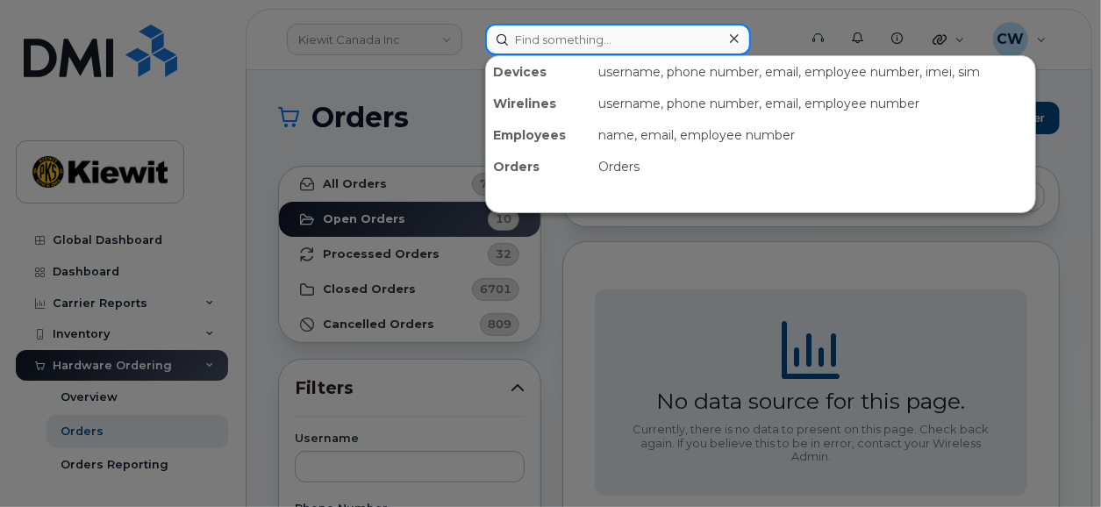
click at [590, 48] on input at bounding box center [618, 40] width 266 height 32
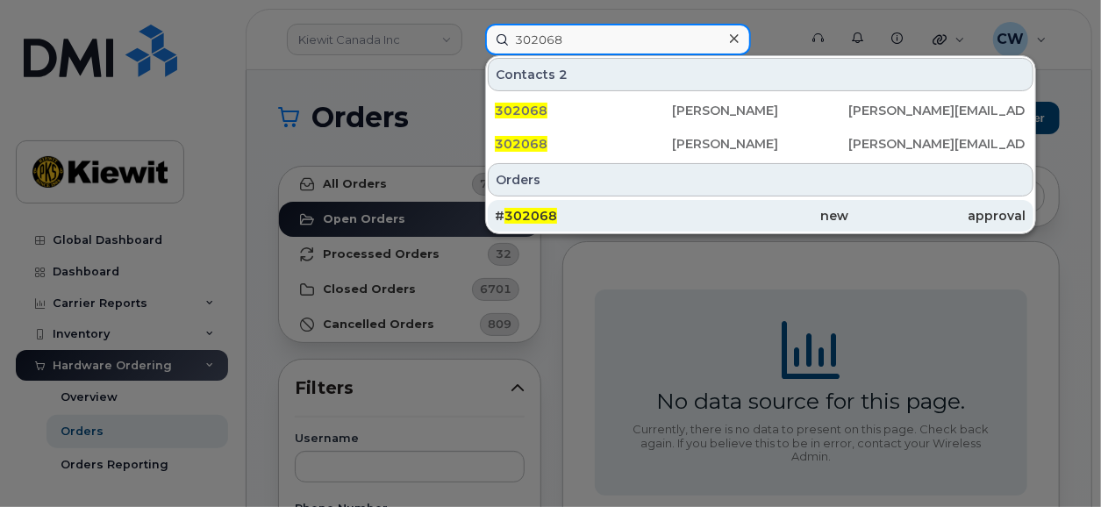
type input "302068"
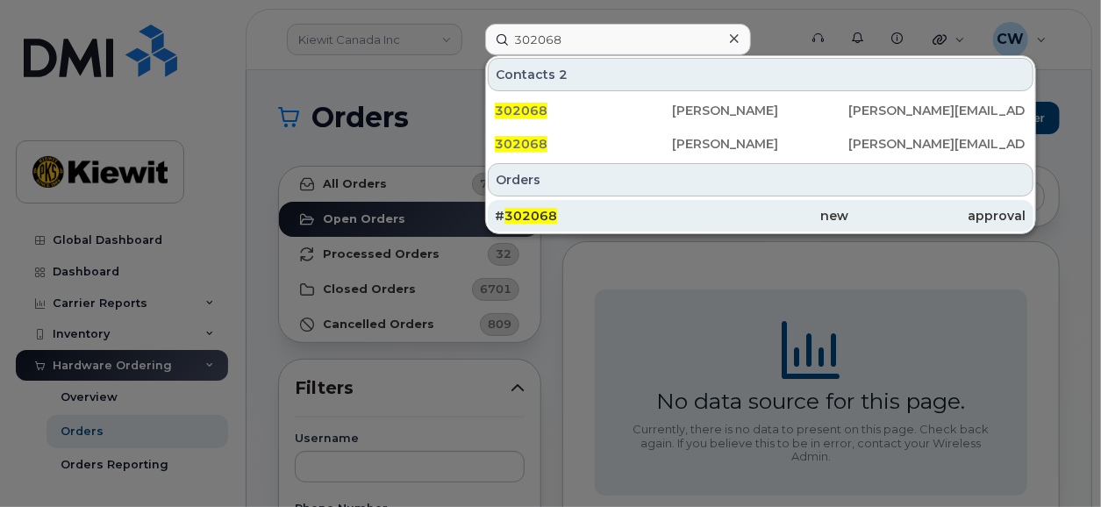
click at [574, 212] on div "# 302068" at bounding box center [583, 216] width 177 height 18
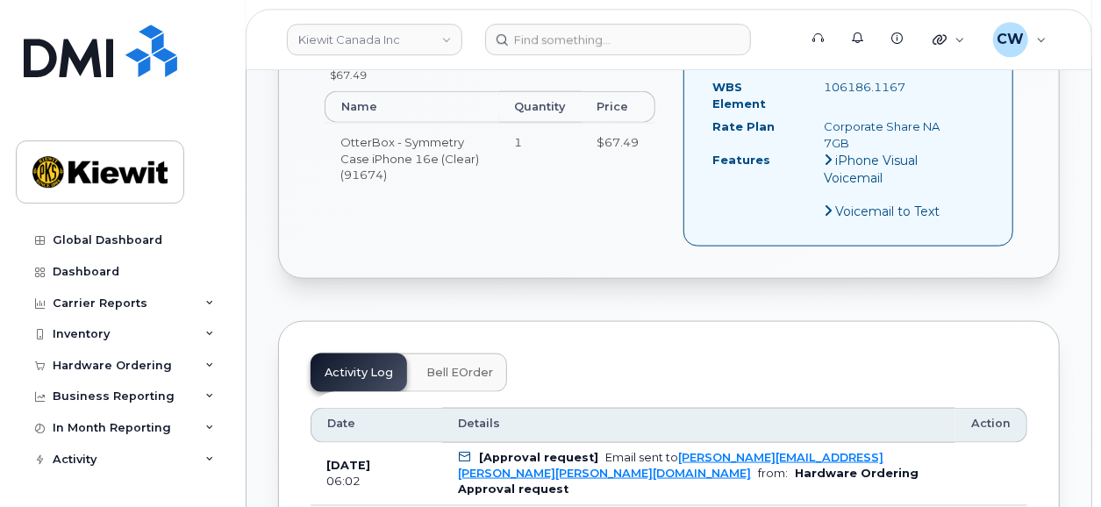
scroll to position [1095, 0]
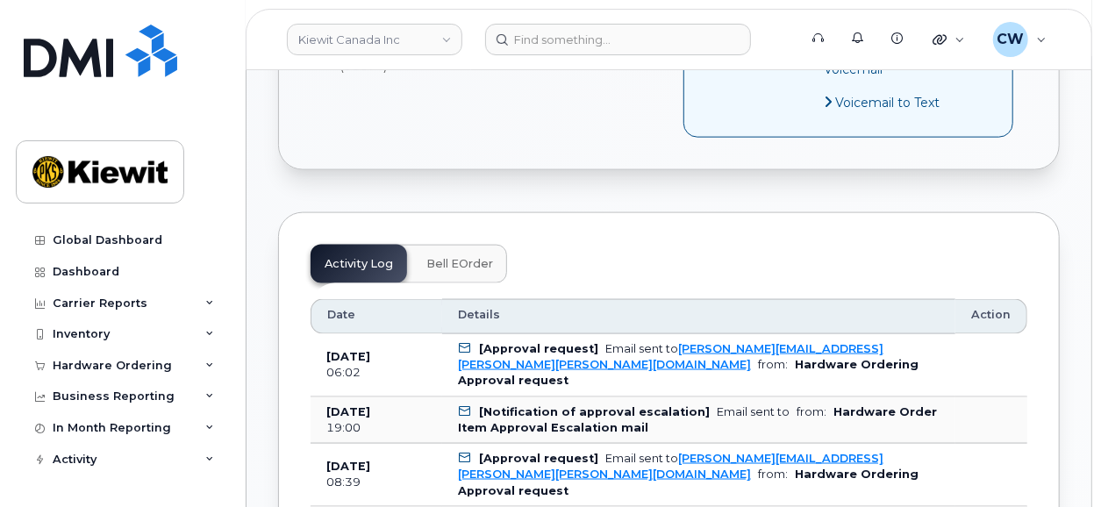
click at [464, 245] on button "Bell eOrder" at bounding box center [459, 264] width 95 height 39
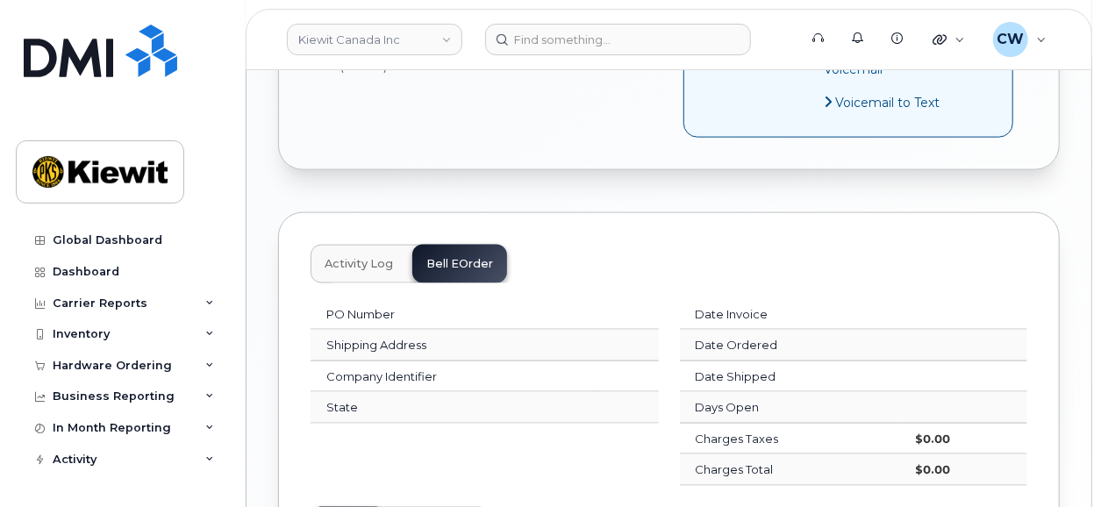
click at [361, 257] on span "Activity Log" at bounding box center [359, 264] width 68 height 14
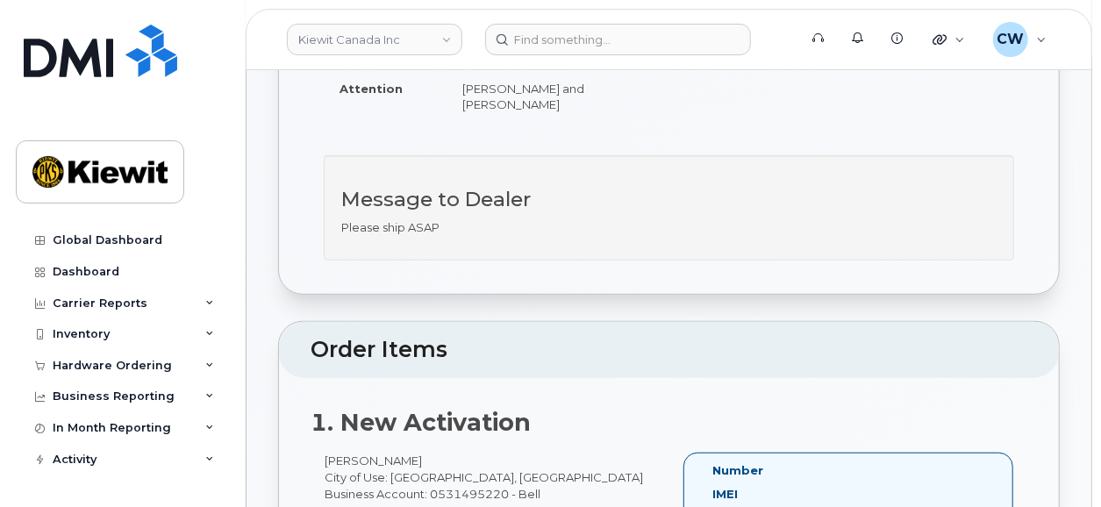
scroll to position [0, 0]
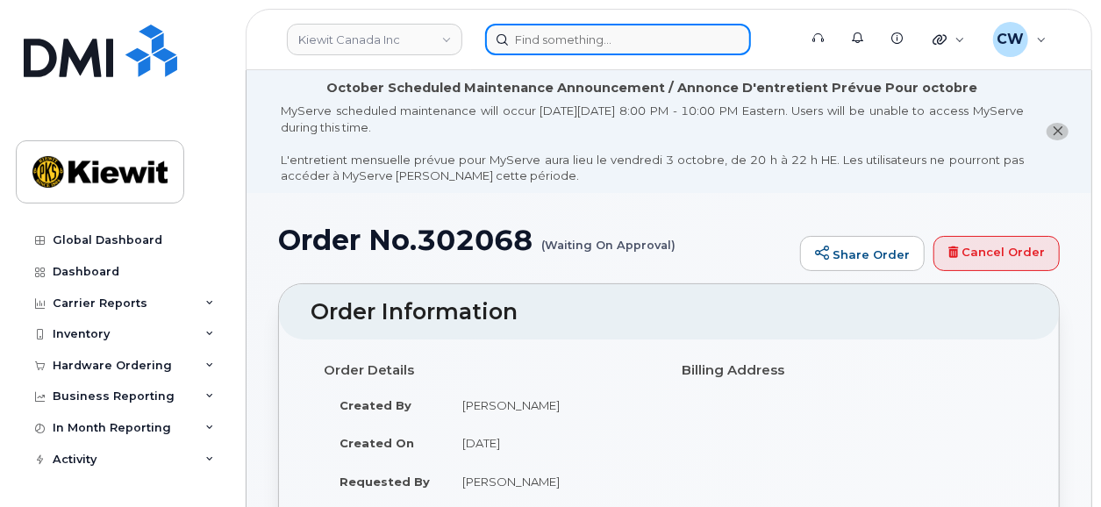
click at [549, 37] on input at bounding box center [618, 40] width 266 height 32
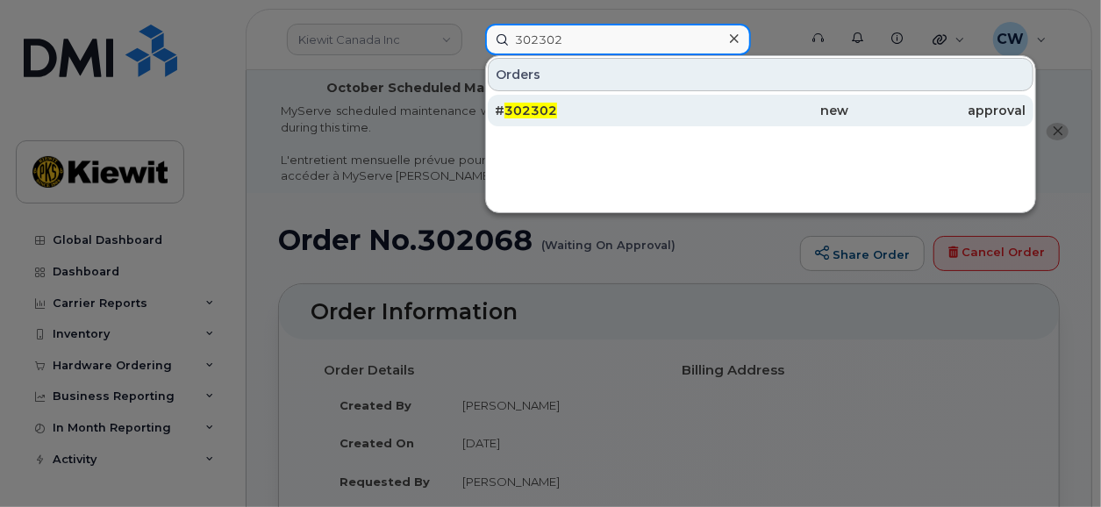
type input "302302"
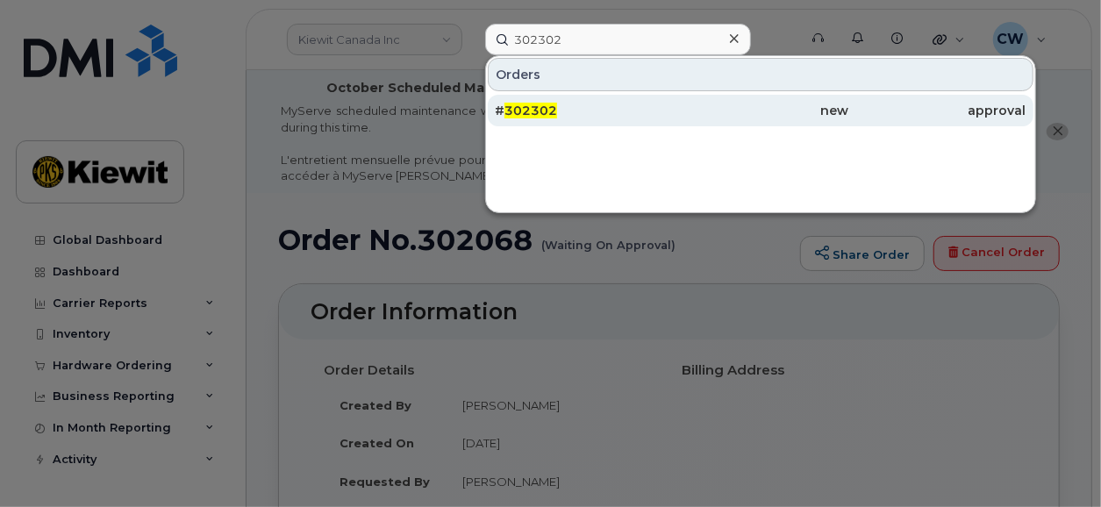
click at [545, 114] on span "302302" at bounding box center [531, 111] width 53 height 16
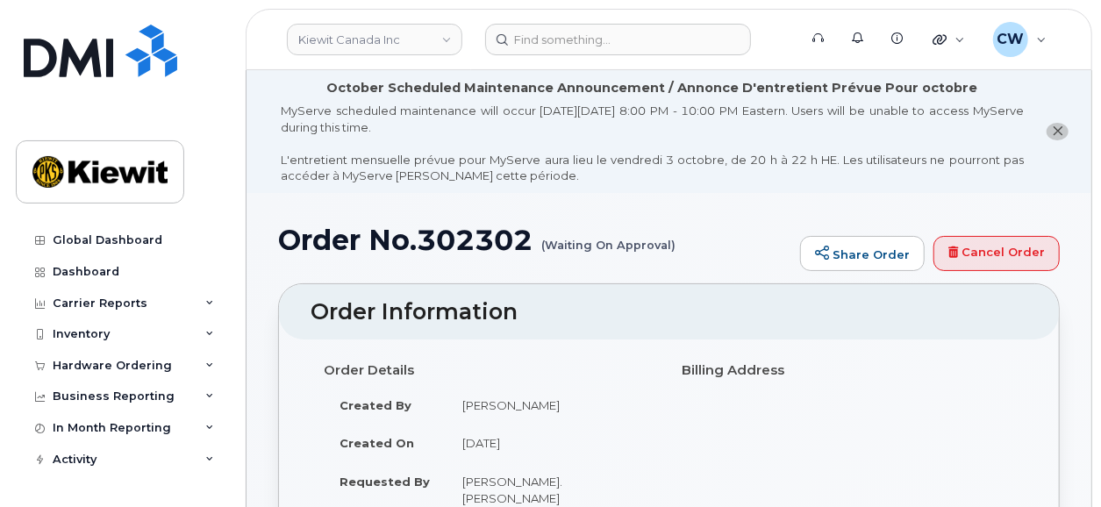
drag, startPoint x: 250, startPoint y: 32, endPoint x: 260, endPoint y: 23, distance: 13.7
click at [250, 29] on header "Kiewit Canada Inc Support Alerts Knowledge Base Quicklinks Suspend / Cancel Dev…" at bounding box center [669, 39] width 847 height 61
click at [330, 190] on li "October Scheduled Maintenance Announcement / Annonce D'entretient Prévue Pour o…" at bounding box center [669, 131] width 845 height 123
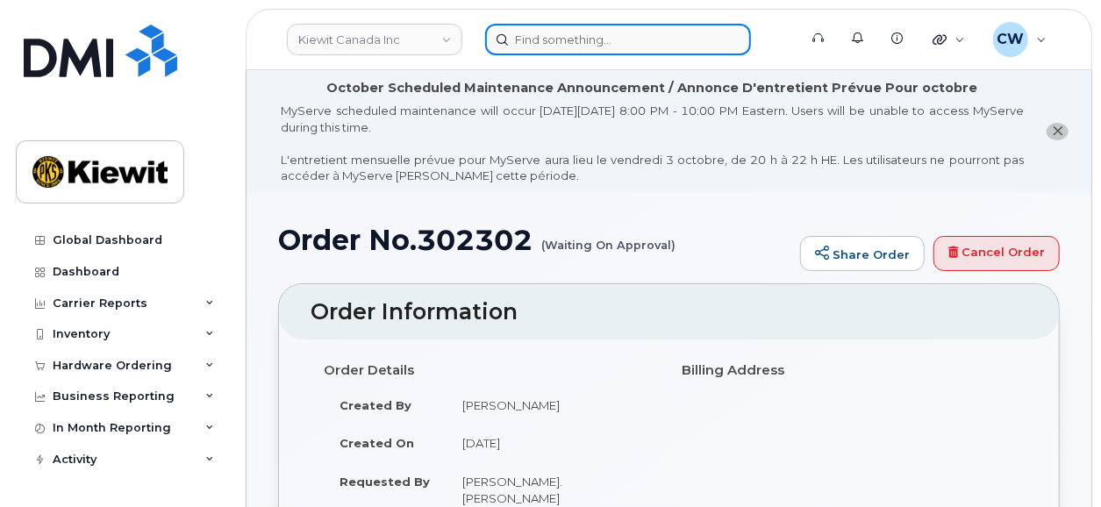
click at [548, 48] on input at bounding box center [618, 40] width 266 height 32
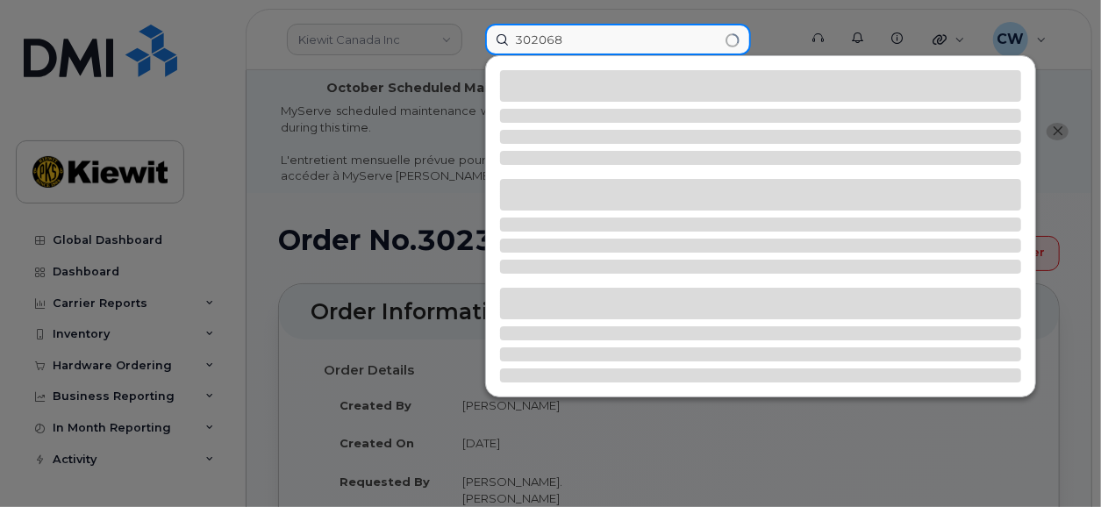
type input "302068"
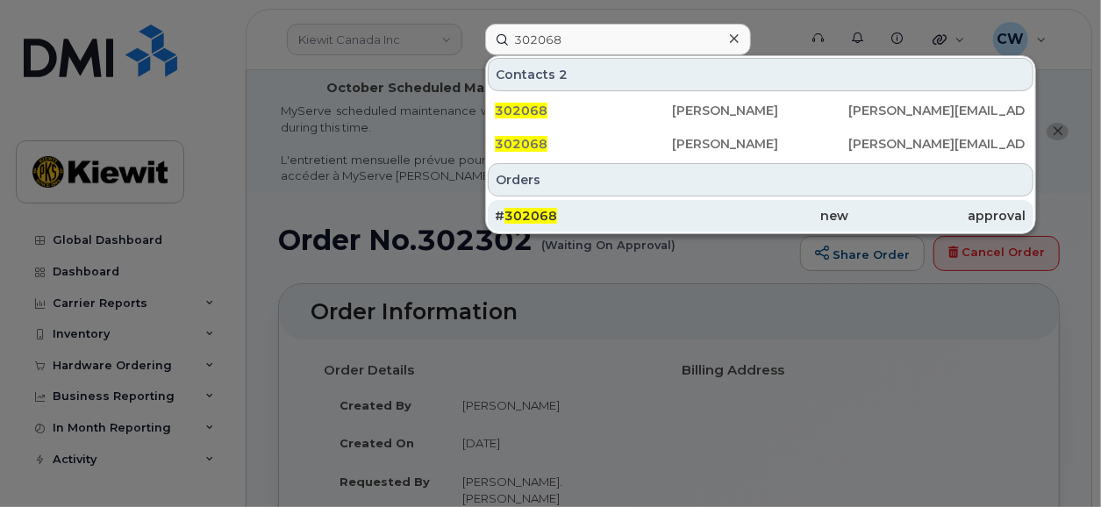
click at [592, 220] on div "# 302068" at bounding box center [583, 216] width 177 height 18
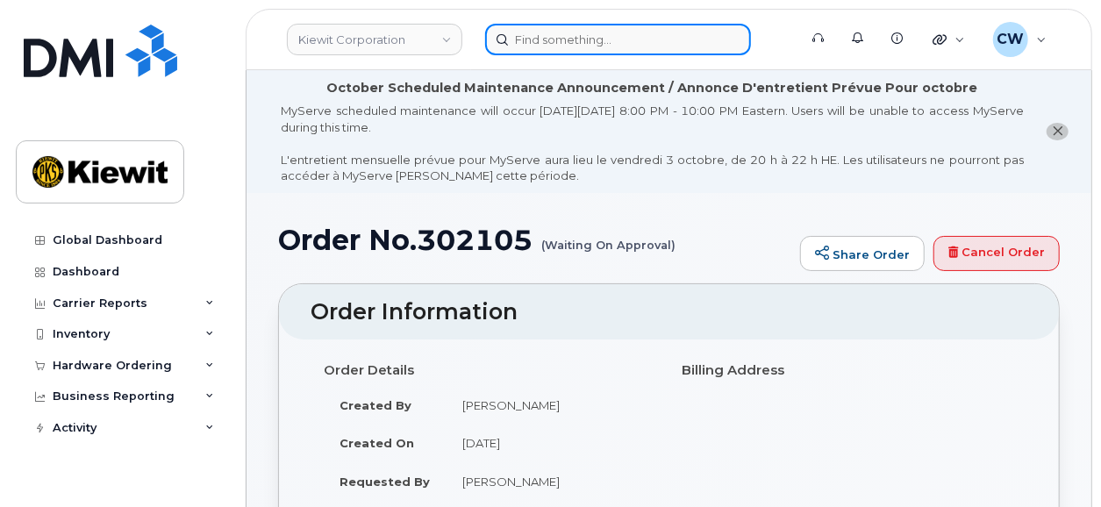
click at [545, 47] on input at bounding box center [618, 40] width 266 height 32
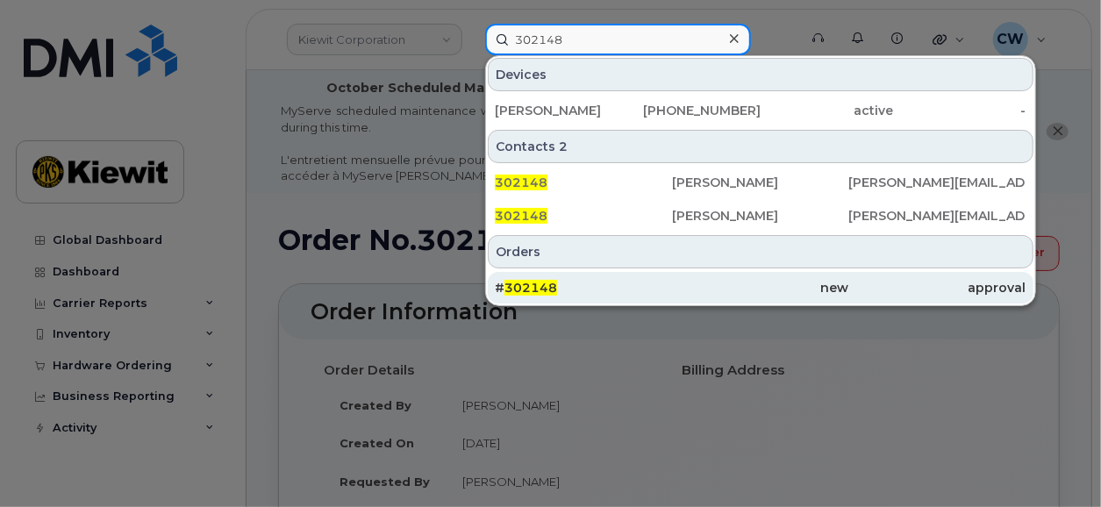
type input "302148"
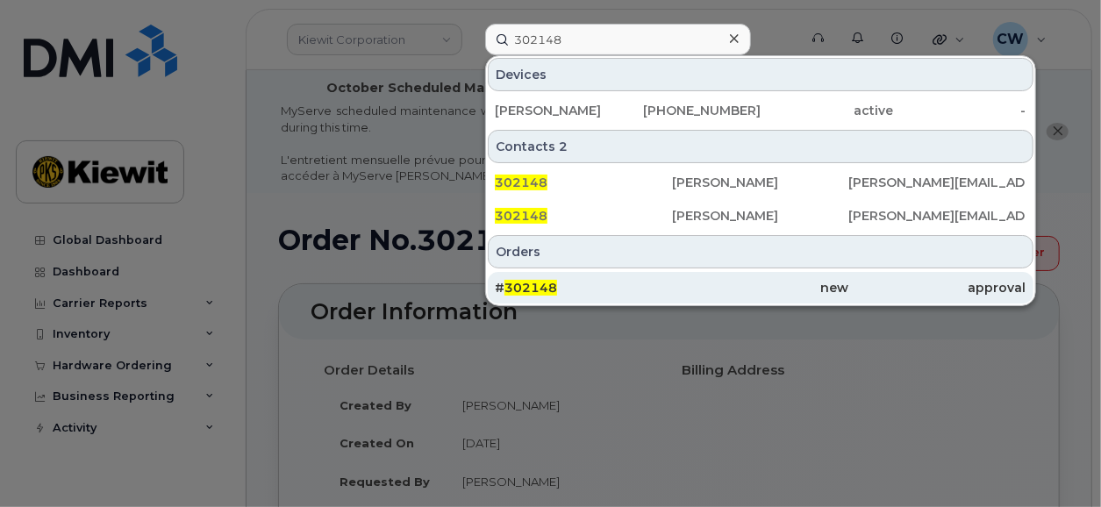
click at [524, 283] on span "302148" at bounding box center [531, 288] width 53 height 16
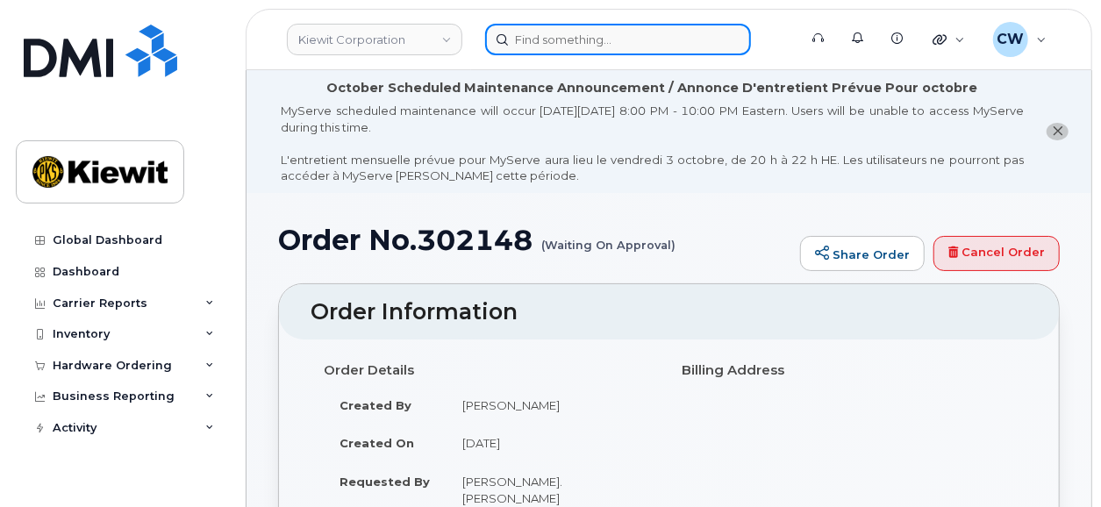
click at [577, 47] on input at bounding box center [618, 40] width 266 height 32
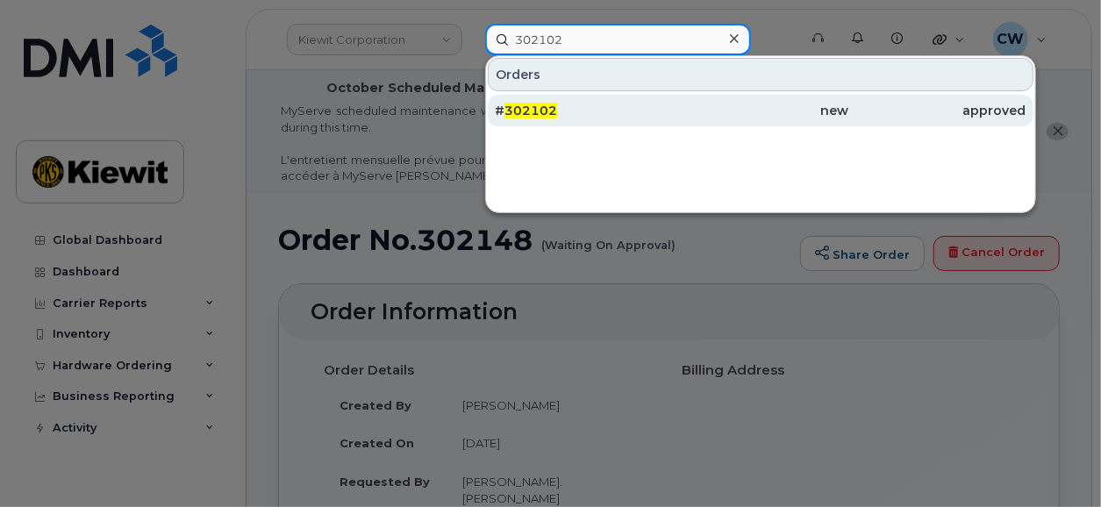
type input "302102"
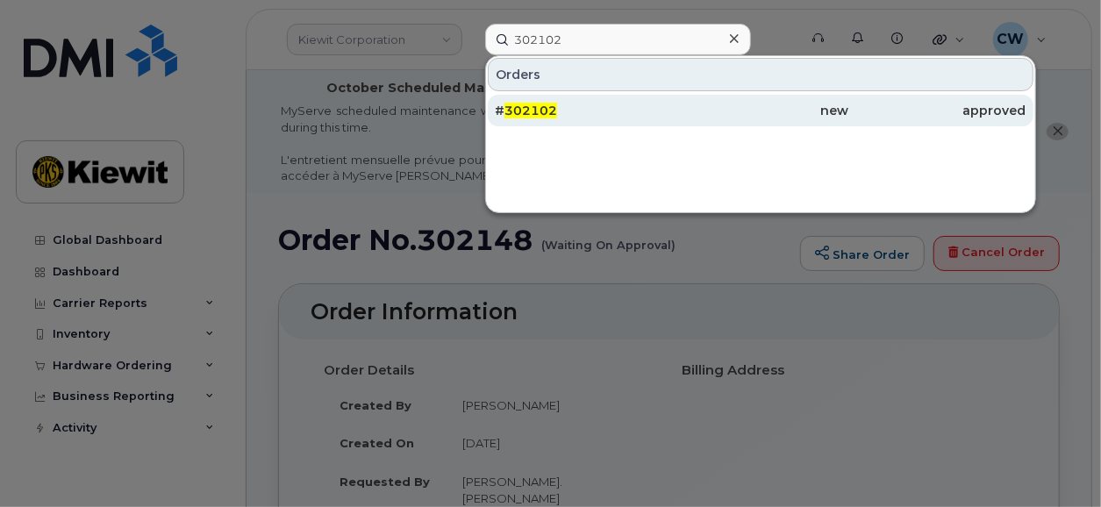
click at [521, 108] on span "302102" at bounding box center [531, 111] width 53 height 16
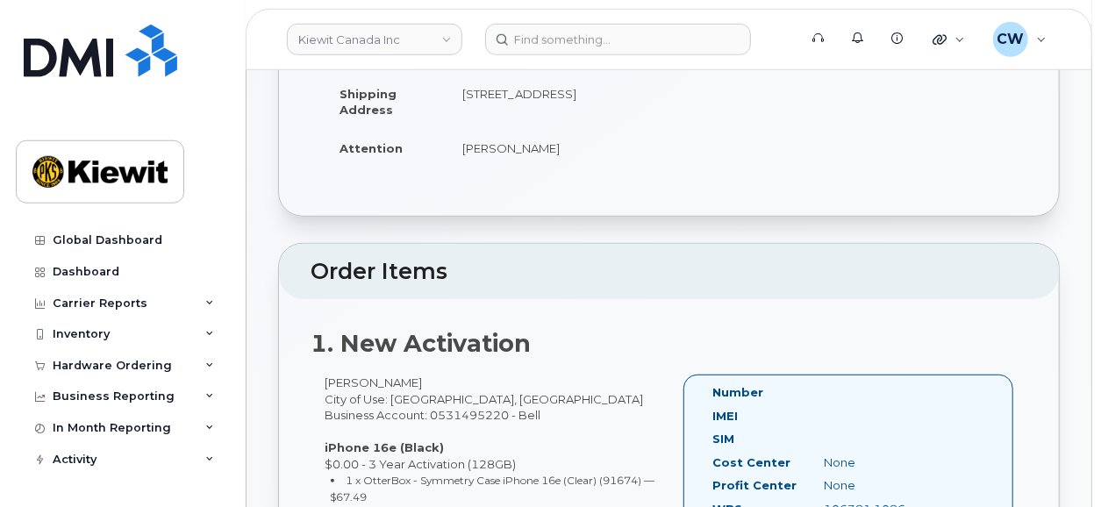
scroll to position [486, 0]
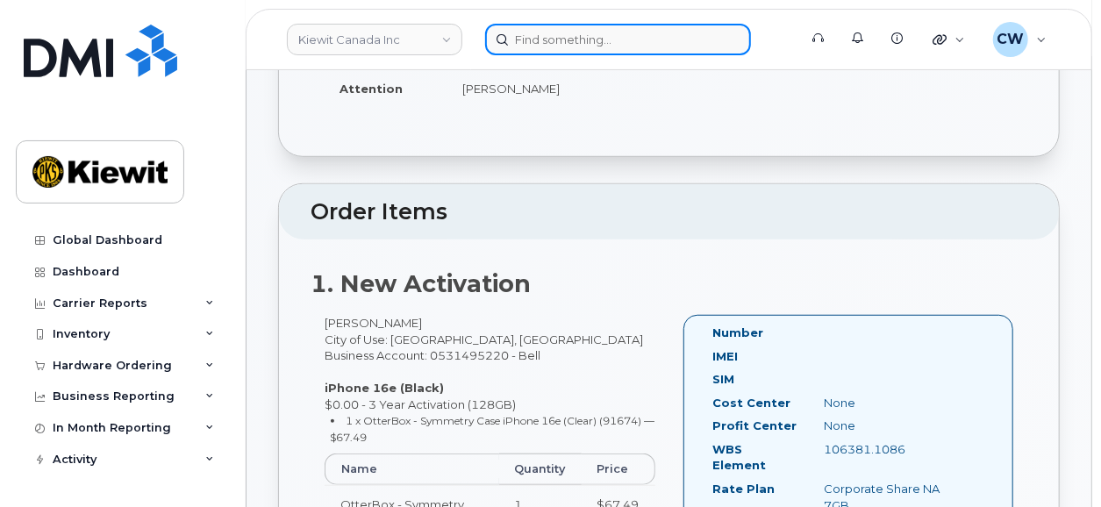
click at [549, 38] on input at bounding box center [618, 40] width 266 height 32
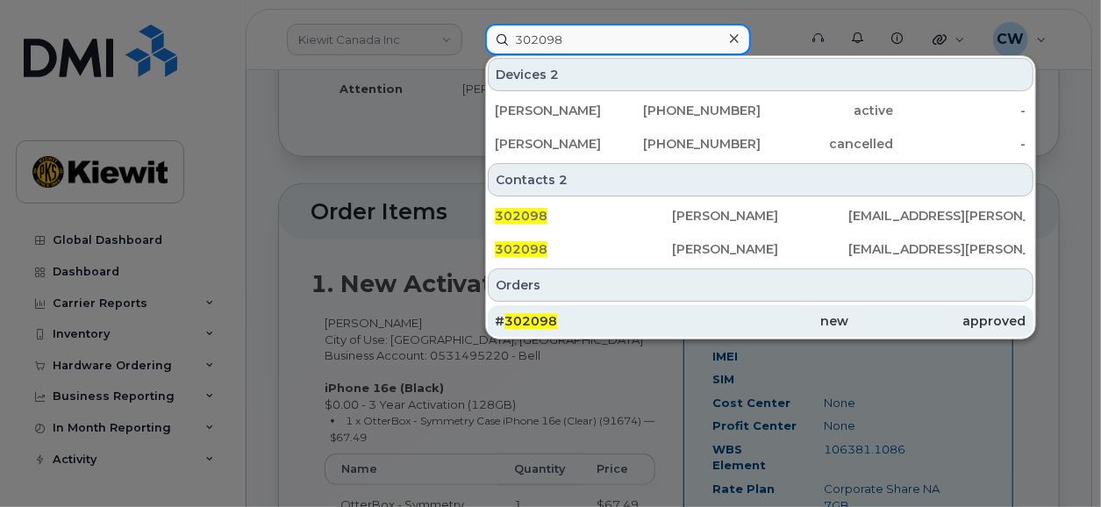
type input "302098"
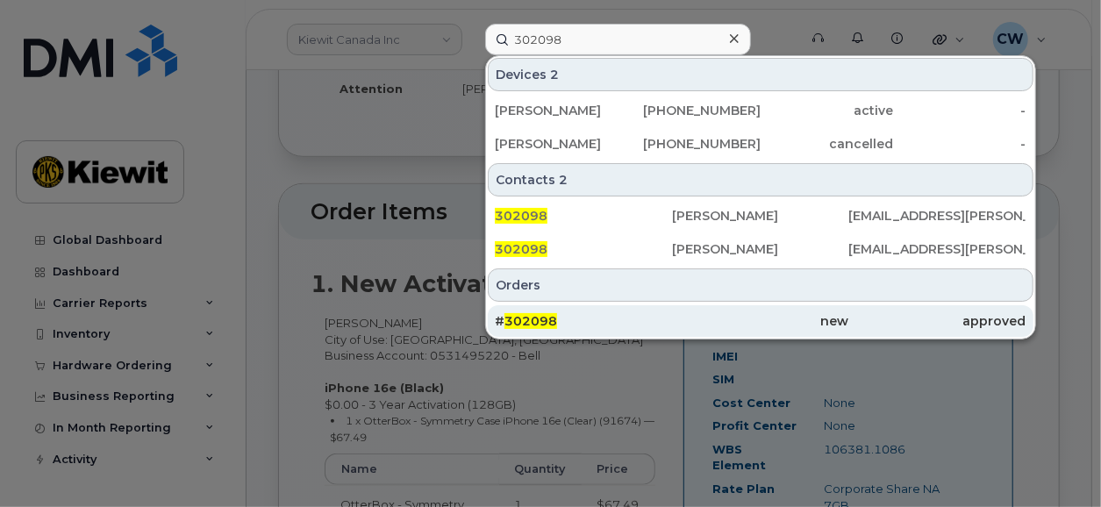
click at [534, 317] on span "302098" at bounding box center [531, 321] width 53 height 16
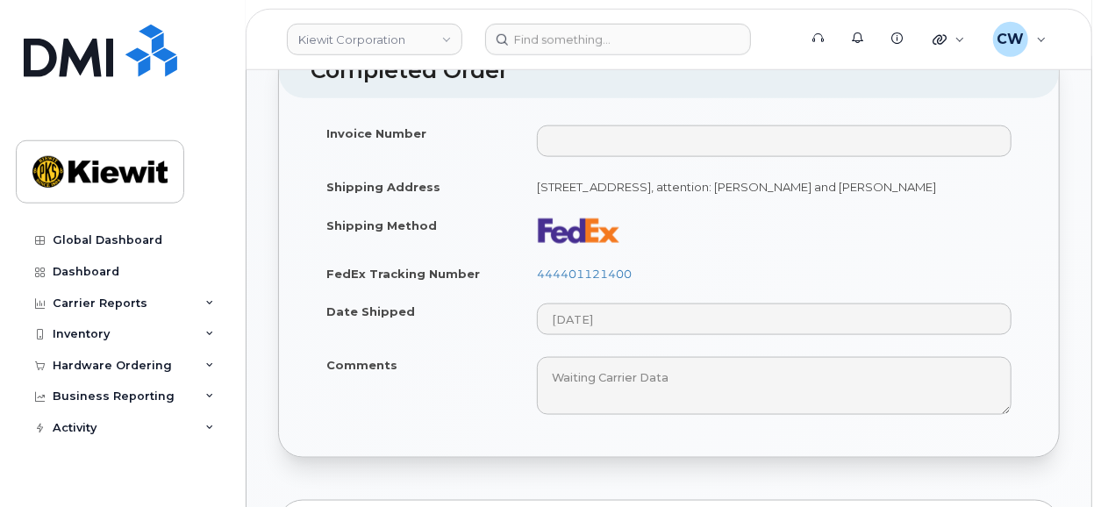
scroll to position [1095, 0]
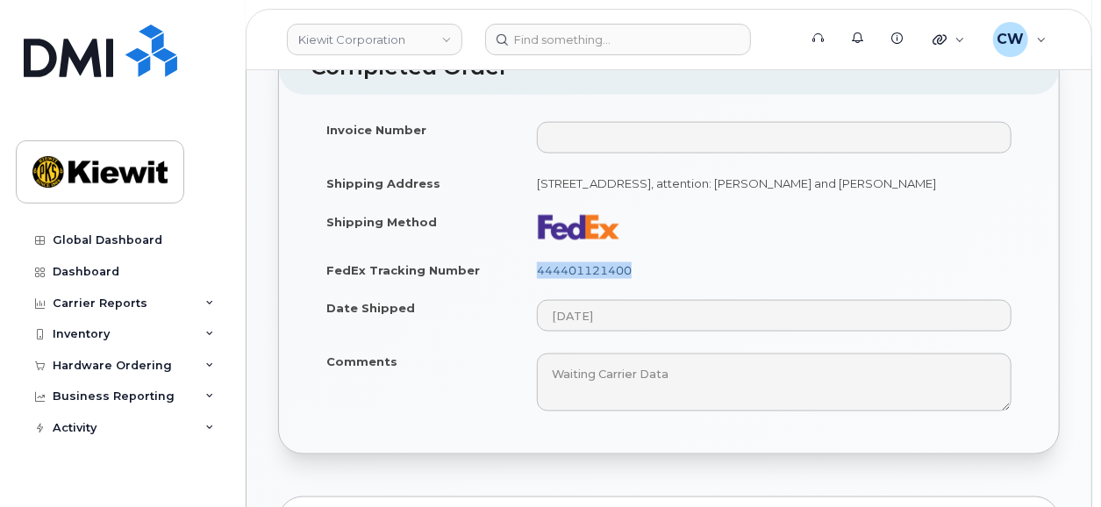
drag, startPoint x: 632, startPoint y: 246, endPoint x: 536, endPoint y: 249, distance: 95.7
click at [536, 251] on td "444401121400" at bounding box center [774, 270] width 506 height 39
copy link "444401121400"
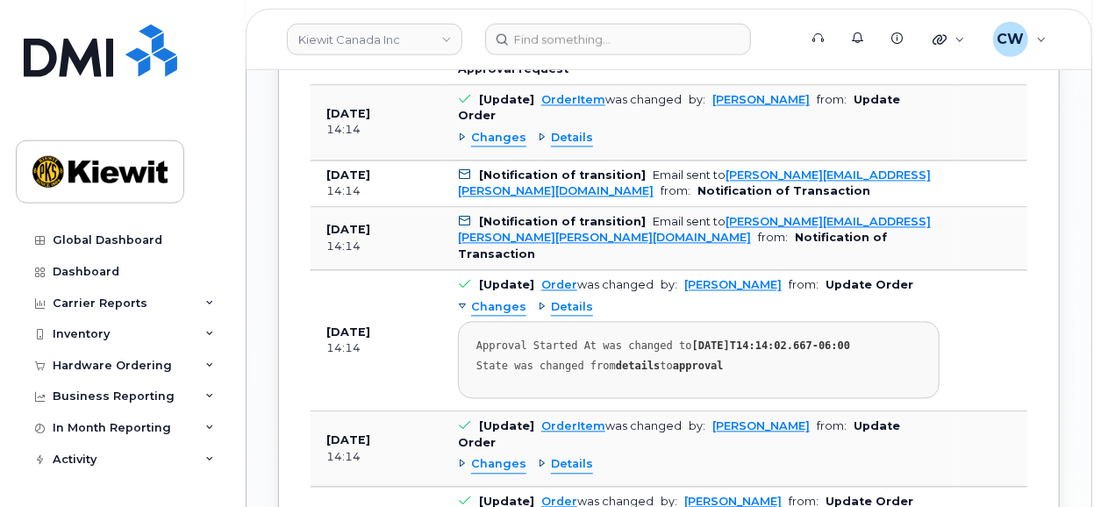
scroll to position [1701, 0]
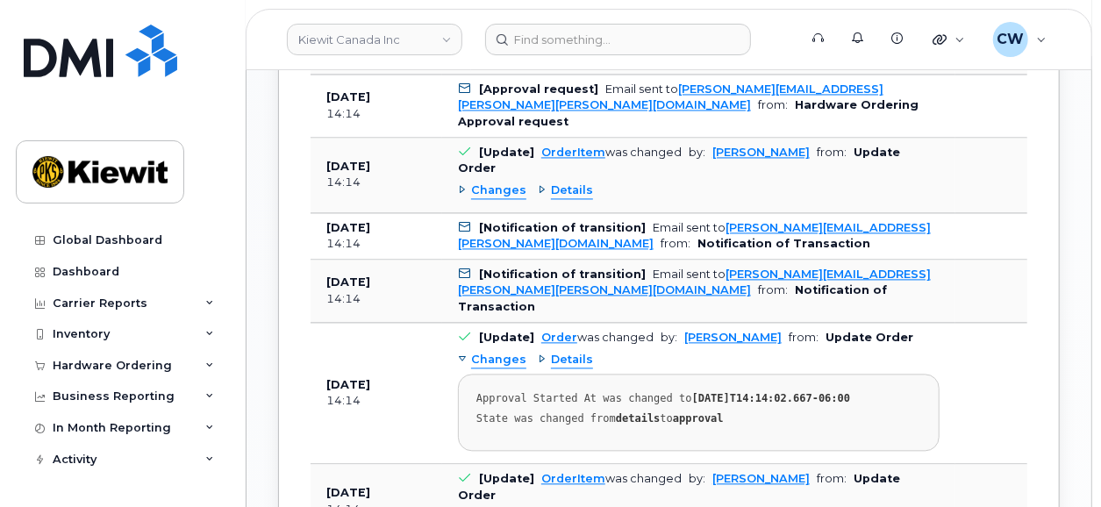
click at [490, 352] on span "Changes" at bounding box center [498, 360] width 55 height 17
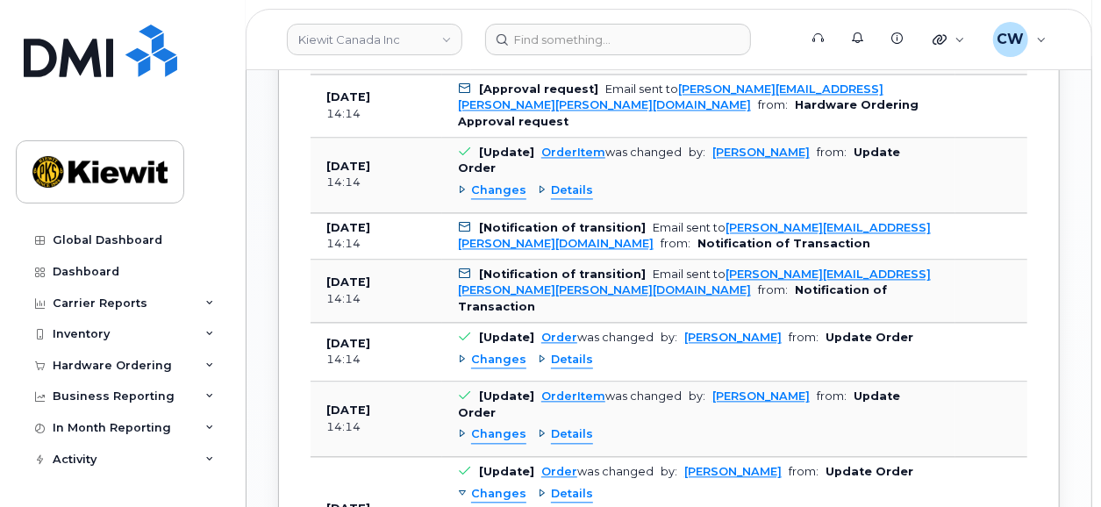
click at [490, 352] on span "Changes" at bounding box center [498, 360] width 55 height 17
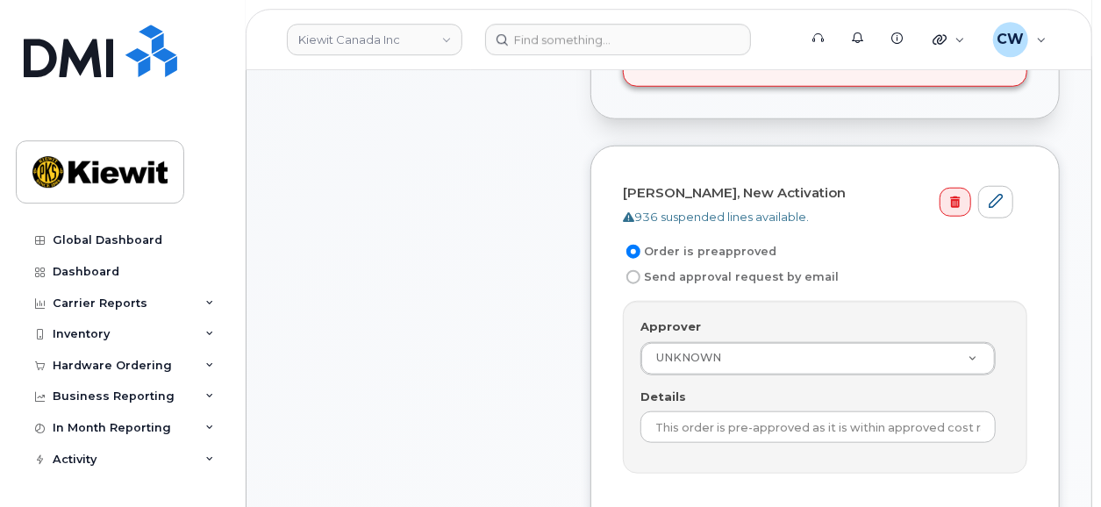
scroll to position [730, 0]
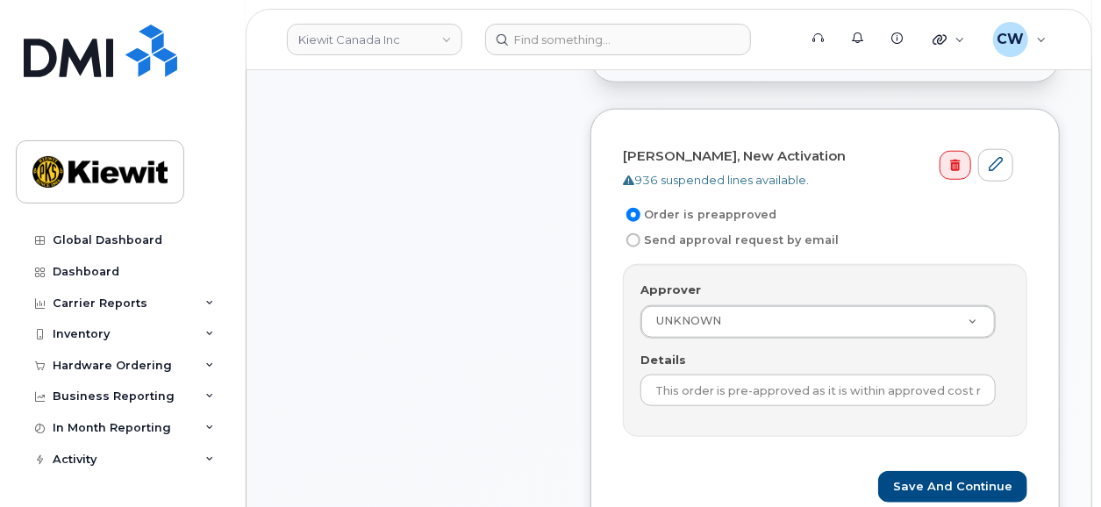
click at [631, 233] on input "Send approval request by email" at bounding box center [634, 240] width 14 height 14
radio input "true"
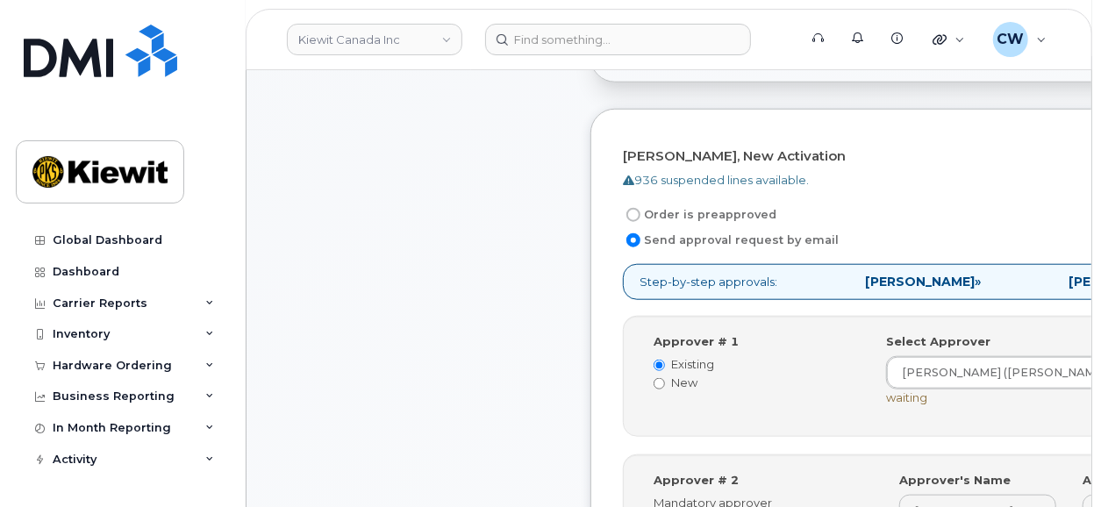
scroll to position [851, 0]
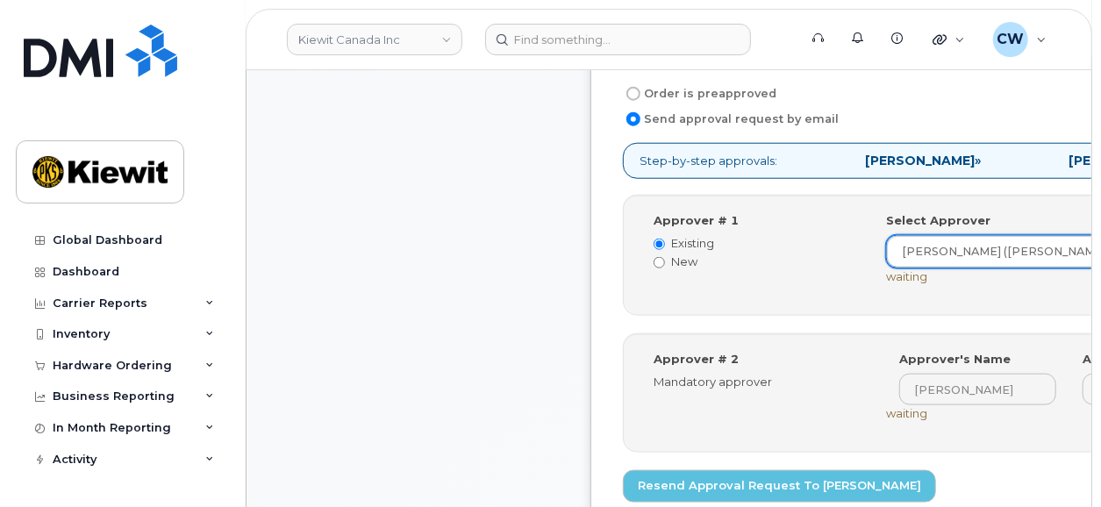
click at [313, 164] on div "Item #1 Waiting On Approval $67.49 New Activation [PERSON_NAME] iPhone 16e (Bla…" at bounding box center [418, 97] width 281 height 1092
